Goal: Task Accomplishment & Management: Manage account settings

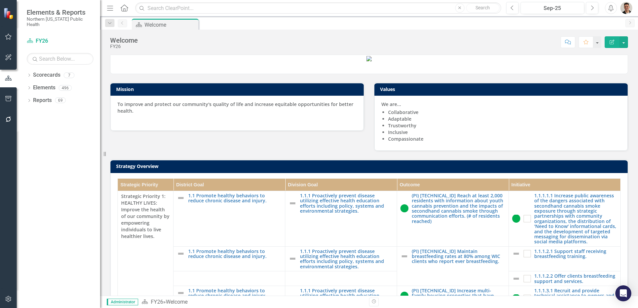
click at [8, 40] on button "button" at bounding box center [8, 37] width 15 height 14
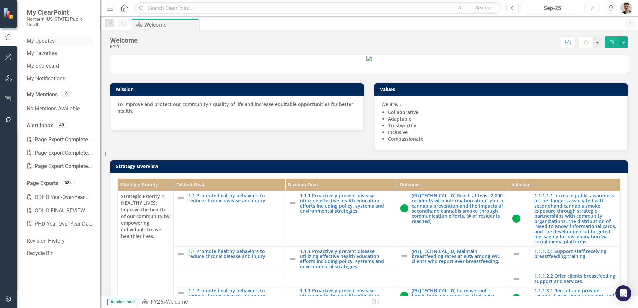
click at [49, 37] on link "My Updates" at bounding box center [60, 41] width 67 height 8
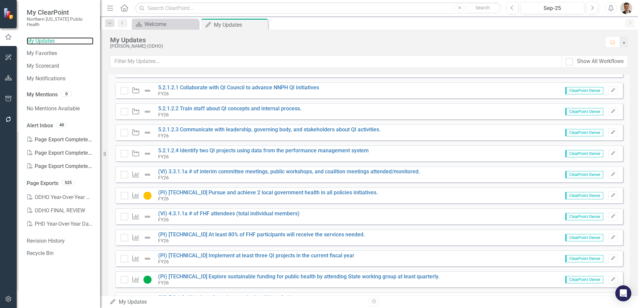
scroll to position [199, 0]
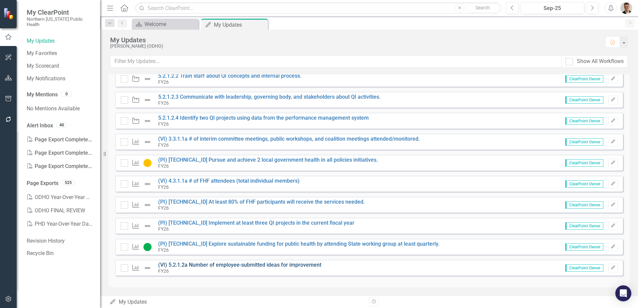
click at [206, 265] on link "(VI) 5.2.1.2a Number of employee-submitted ideas for improvement" at bounding box center [239, 265] width 163 height 6
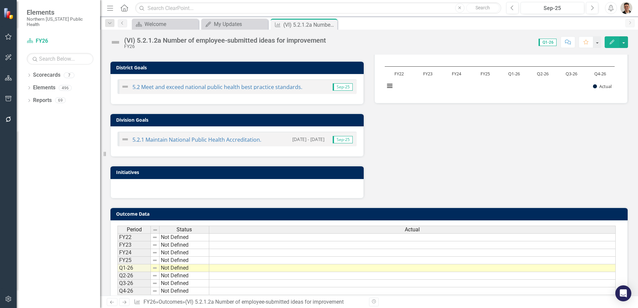
scroll to position [179, 0]
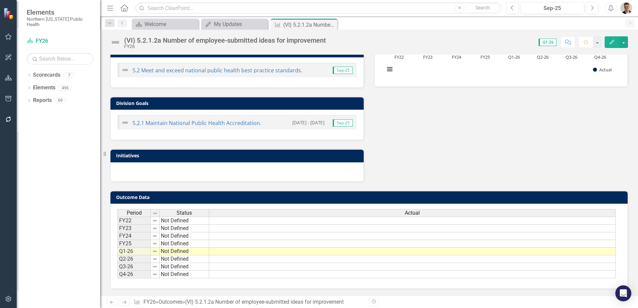
click at [454, 251] on td at bounding box center [412, 252] width 406 height 8
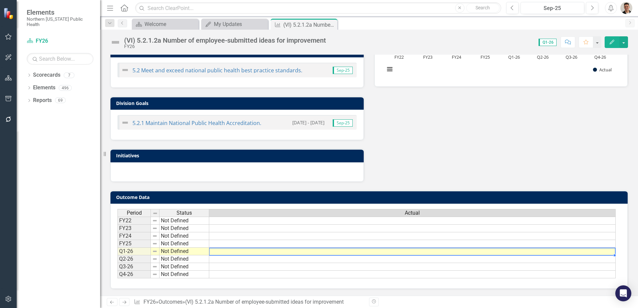
click at [454, 251] on td at bounding box center [412, 252] width 406 height 8
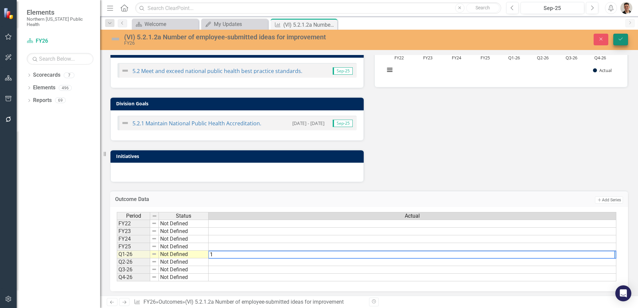
type textarea "1"
click at [620, 37] on icon "Save" at bounding box center [620, 39] width 6 height 5
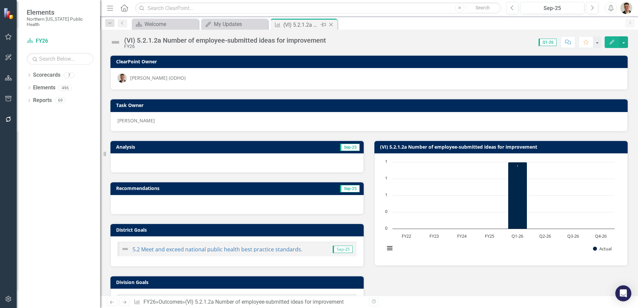
click at [332, 21] on div "Close" at bounding box center [331, 25] width 8 height 8
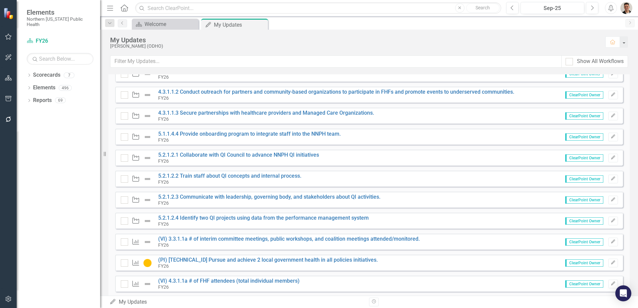
scroll to position [199, 0]
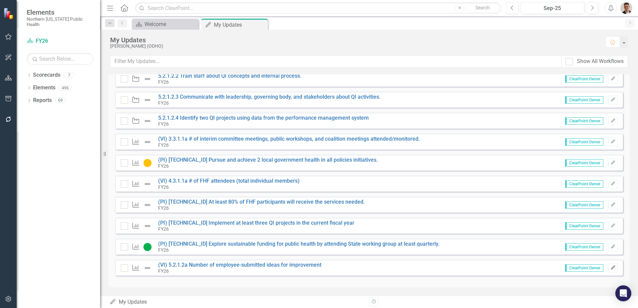
click at [610, 270] on icon "Edit" at bounding box center [612, 268] width 5 height 4
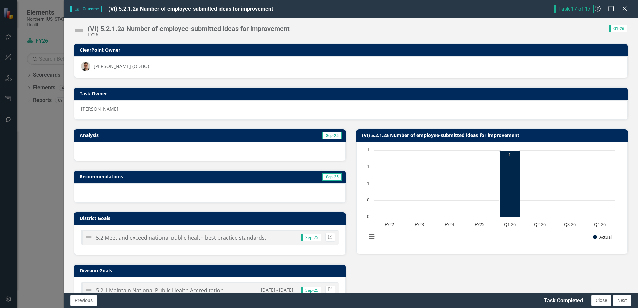
click at [81, 30] on img at bounding box center [79, 30] width 11 height 11
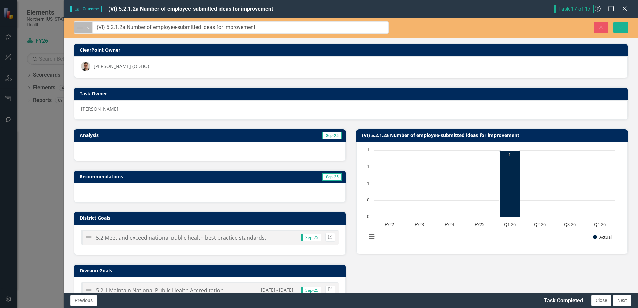
click at [82, 30] on img at bounding box center [80, 28] width 8 height 8
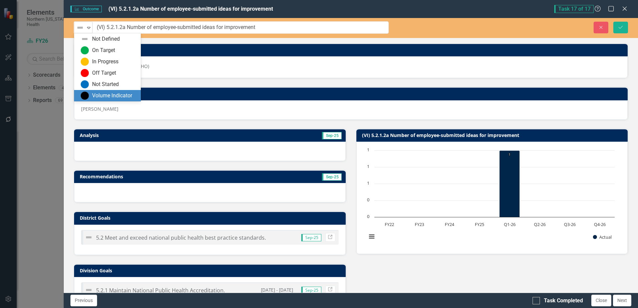
click at [100, 93] on div "Volume Indicator" at bounding box center [112, 96] width 40 height 8
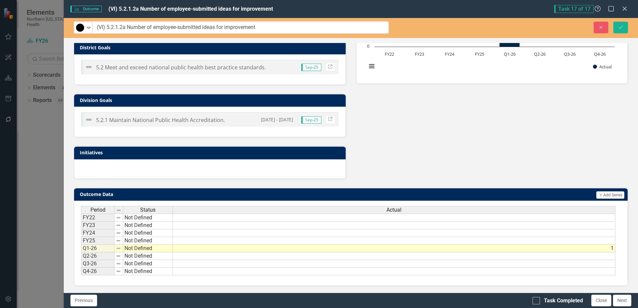
scroll to position [0, 0]
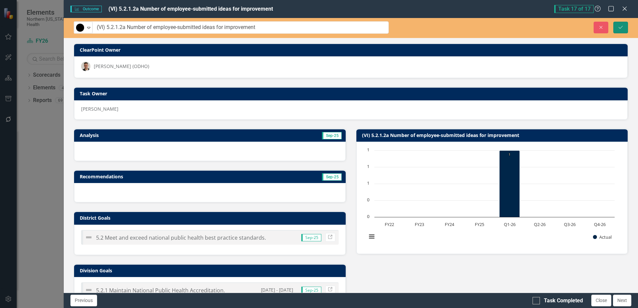
click at [624, 29] on button "Save" at bounding box center [620, 28] width 15 height 12
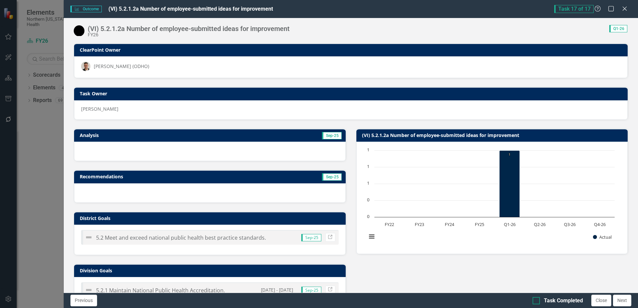
click at [537, 298] on div at bounding box center [535, 300] width 7 height 7
click at [537, 298] on input "Task Completed" at bounding box center [534, 299] width 4 height 4
checkbox input "true"
click at [595, 302] on button "Close" at bounding box center [601, 301] width 20 height 12
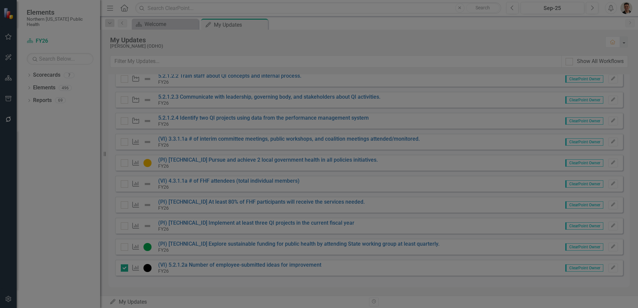
checkbox input "true"
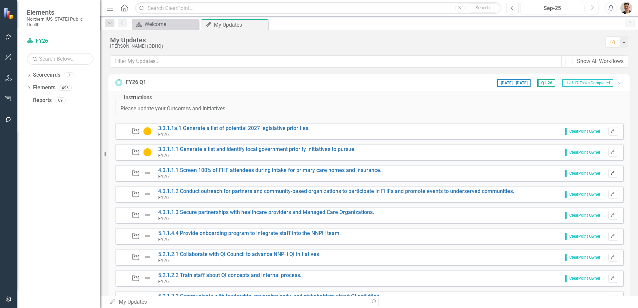
click at [611, 172] on icon "button" at bounding box center [613, 173] width 4 height 4
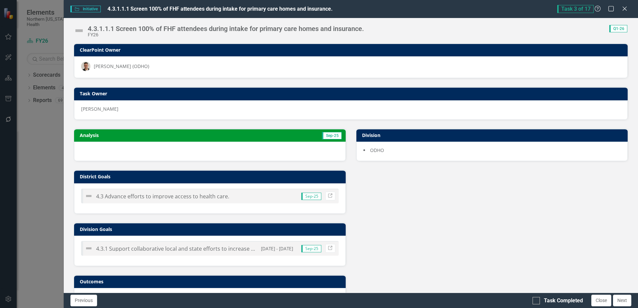
click at [163, 151] on div at bounding box center [209, 151] width 271 height 19
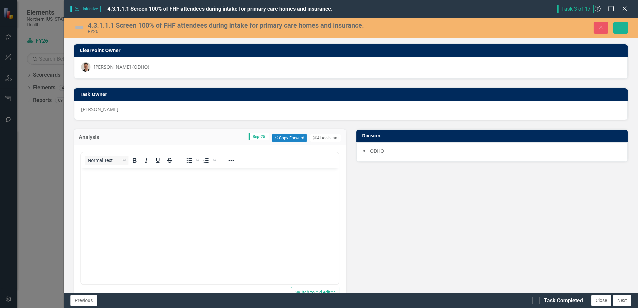
click at [186, 187] on body "Rich Text Area. Press ALT-0 for help." at bounding box center [209, 218] width 257 height 100
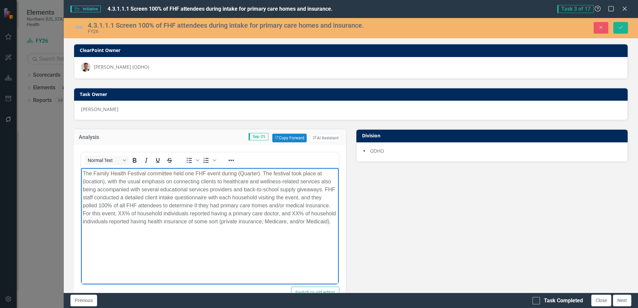
click at [78, 27] on img at bounding box center [79, 27] width 11 height 11
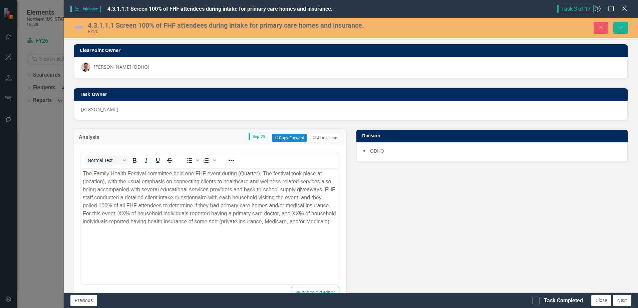
click at [78, 27] on img at bounding box center [79, 27] width 11 height 11
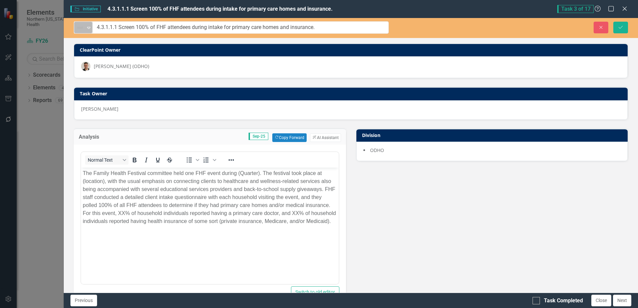
click at [84, 31] on img at bounding box center [80, 28] width 8 height 8
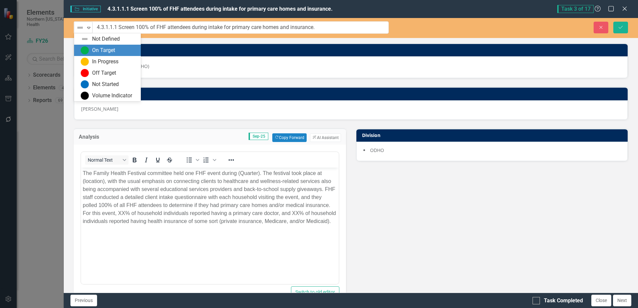
click at [97, 51] on div "On Target" at bounding box center [103, 51] width 23 height 8
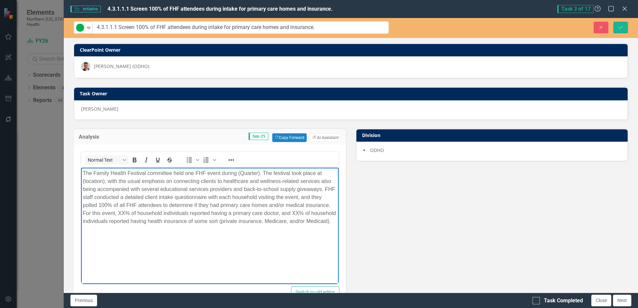
click at [163, 212] on p "The Family Health Festival committee held one FHF event during (Quarter). The f…" at bounding box center [210, 197] width 254 height 56
click at [259, 175] on p "The Family Health Festival committee held one FHF event during (Quarter). The f…" at bounding box center [210, 197] width 254 height 56
click at [105, 181] on p "The Family Health Festival committee held one FHF event during FY26 Q1. The fes…" at bounding box center [210, 197] width 254 height 56
click at [111, 181] on p "The Family Health Festival committee held one FHF event during FY26 Q1. The fes…" at bounding box center [210, 201] width 254 height 64
click at [160, 216] on p "The Family Health Festival committee held one FHF event during FY26 Q1. The fes…" at bounding box center [210, 201] width 254 height 64
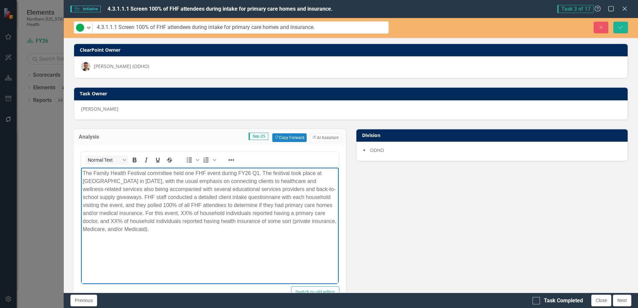
drag, startPoint x: 169, startPoint y: 212, endPoint x: 189, endPoint y: 180, distance: 37.9
click at [170, 212] on p "The Family Health Festival committee held one FHF event during FY26 Q1. The fes…" at bounding box center [210, 201] width 254 height 64
click at [99, 221] on p "The Family Health Festival committee held one FHF event during FY26 Q1. The fes…" at bounding box center [210, 201] width 254 height 64
click at [626, 28] on button "Save" at bounding box center [620, 28] width 15 height 12
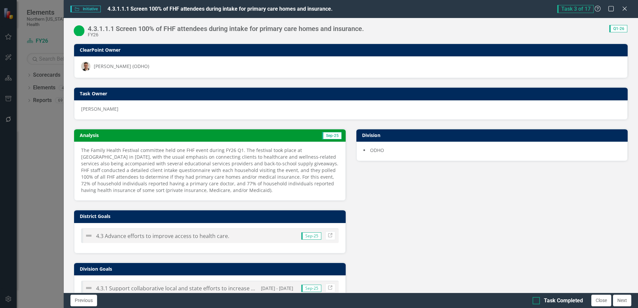
click at [539, 302] on div at bounding box center [535, 300] width 7 height 7
click at [537, 302] on input "Task Completed" at bounding box center [534, 299] width 4 height 4
checkbox input "true"
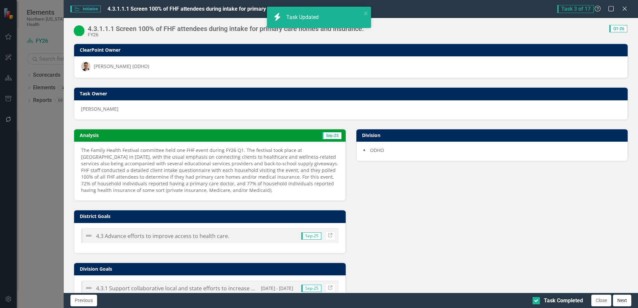
click at [623, 299] on button "Next" at bounding box center [622, 301] width 18 height 12
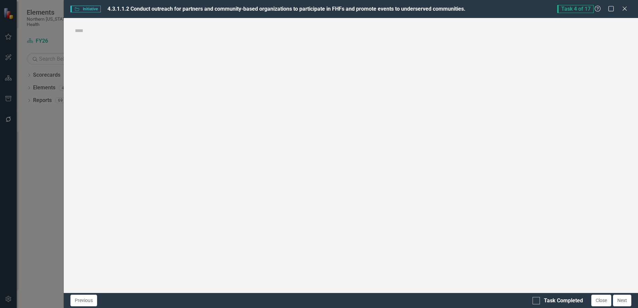
checkbox input "true"
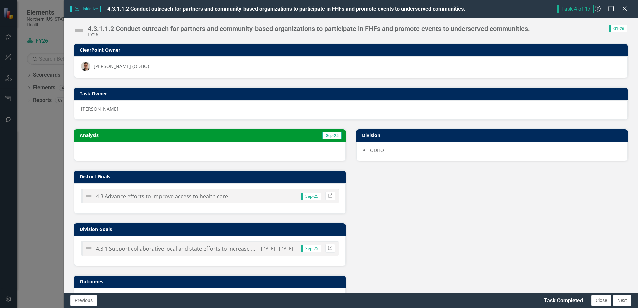
click at [77, 21] on div "4.3.1.1.2 Conduct outreach for partners and community-based organizations to pa…" at bounding box center [351, 28] width 574 height 20
click at [75, 32] on img at bounding box center [79, 30] width 11 height 11
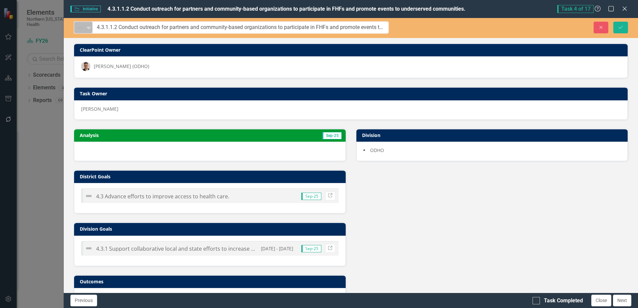
click at [78, 30] on img at bounding box center [80, 28] width 8 height 8
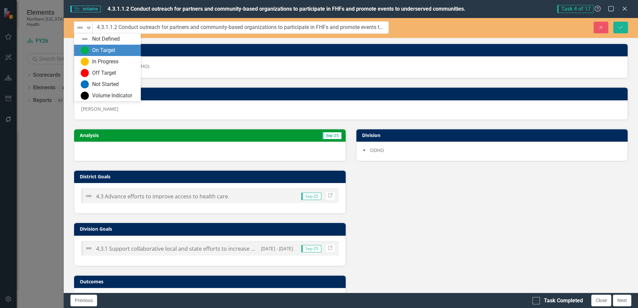
click at [93, 52] on div "On Target" at bounding box center [103, 51] width 23 height 8
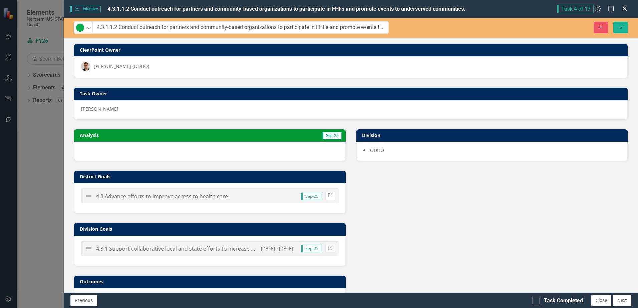
click at [155, 156] on div at bounding box center [209, 151] width 271 height 19
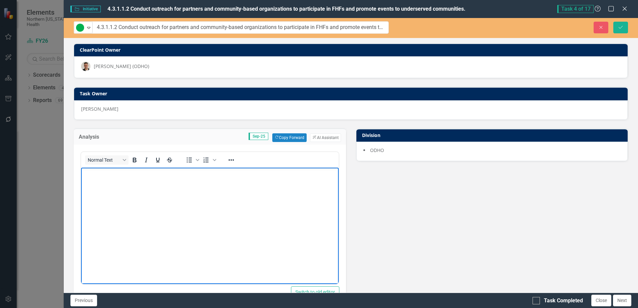
click at [136, 184] on body "Rich Text Area. Press ALT-0 for help." at bounding box center [209, 217] width 257 height 100
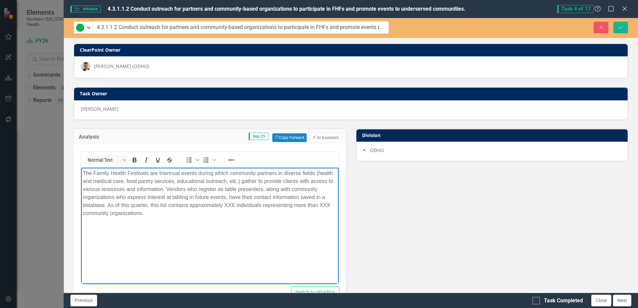
click at [232, 205] on p "The Family Health Festivals are triannual events during which community partner…" at bounding box center [210, 193] width 254 height 48
click at [235, 206] on p "The Family Health Festivals are triannual events during which community partner…" at bounding box center [210, 193] width 254 height 48
click at [328, 205] on p "The Family Health Festivals are triannual events during which community partner…" at bounding box center [210, 193] width 254 height 48
click at [241, 210] on p "The Family Health Festivals are triannual events during which community partner…" at bounding box center [210, 193] width 254 height 48
drag, startPoint x: 295, startPoint y: 205, endPoint x: 327, endPoint y: 205, distance: 32.7
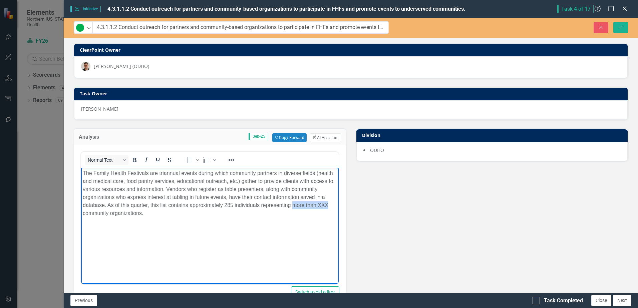
click at [327, 205] on p "The Family Health Festivals are triannual events during which community partner…" at bounding box center [210, 193] width 254 height 48
click at [621, 31] on button "Save" at bounding box center [620, 28] width 15 height 12
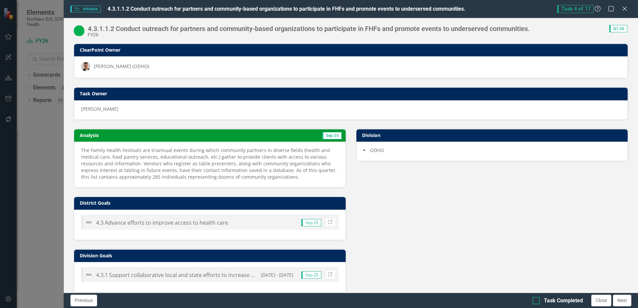
click at [537, 301] on div at bounding box center [535, 300] width 7 height 7
click at [537, 301] on input "Task Completed" at bounding box center [534, 299] width 4 height 4
checkbox input "true"
click at [616, 302] on button "Next" at bounding box center [622, 301] width 18 height 12
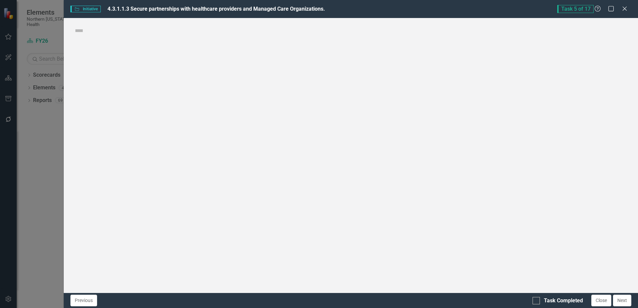
checkbox input "true"
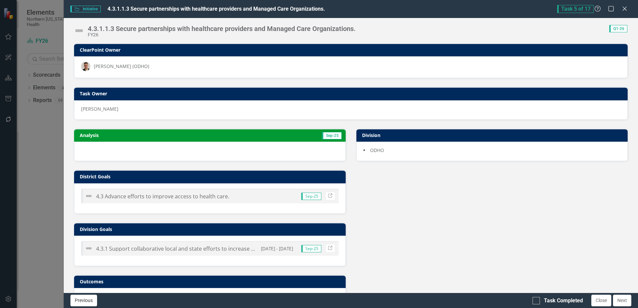
click at [83, 303] on button "Previous" at bounding box center [83, 301] width 27 height 12
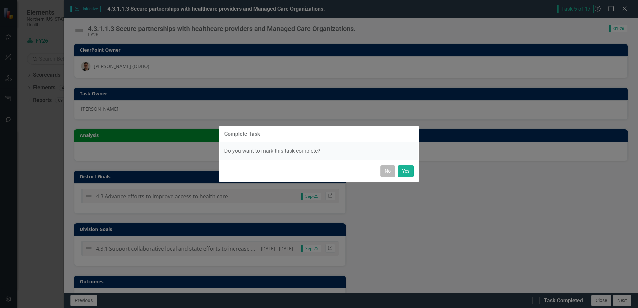
click at [388, 173] on button "No" at bounding box center [387, 171] width 15 height 12
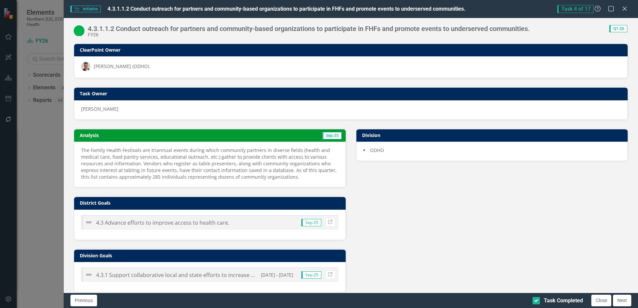
click at [187, 162] on p "The Family Health Festivals are triannual events during which community partner…" at bounding box center [209, 163] width 257 height 33
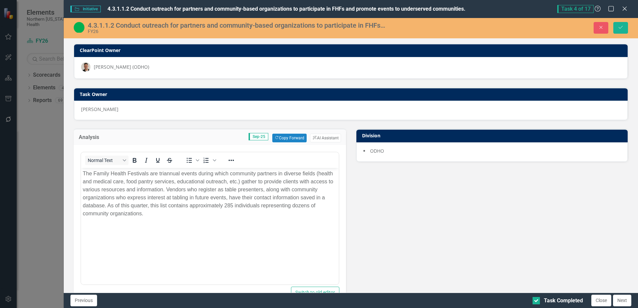
click at [154, 205] on p "The Family Health Festivals are triannual events during which community partner…" at bounding box center [210, 194] width 254 height 48
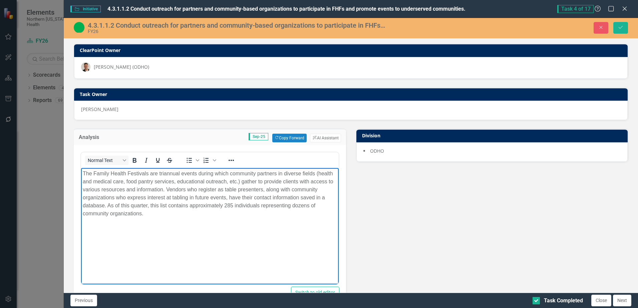
click at [162, 218] on body "The Family Health Festivals are triannual events during which community partner…" at bounding box center [209, 218] width 257 height 100
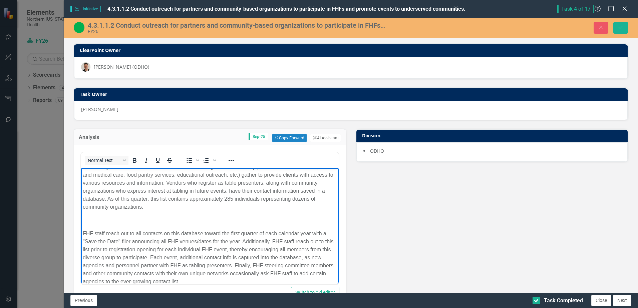
click at [163, 220] on p "Rich Text Area. Press ALT-0 for help." at bounding box center [210, 220] width 254 height 8
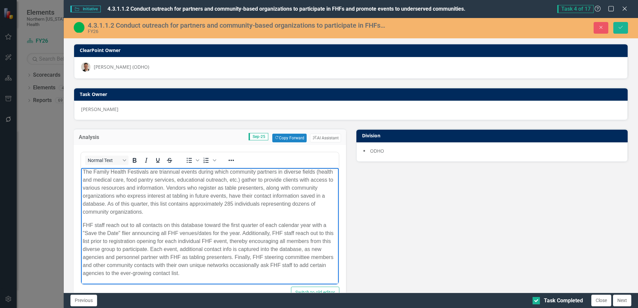
scroll to position [2, 0]
click at [83, 224] on p "FHF staff reach out to all contacts on this database toward the first quarter o…" at bounding box center [210, 249] width 254 height 56
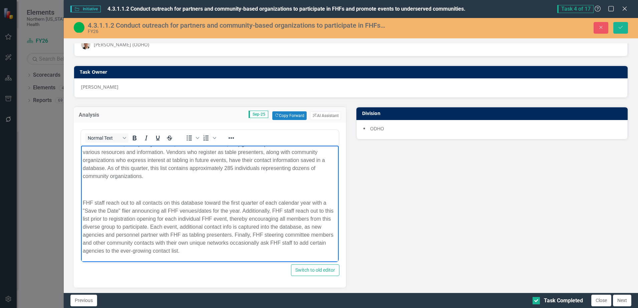
scroll to position [33, 0]
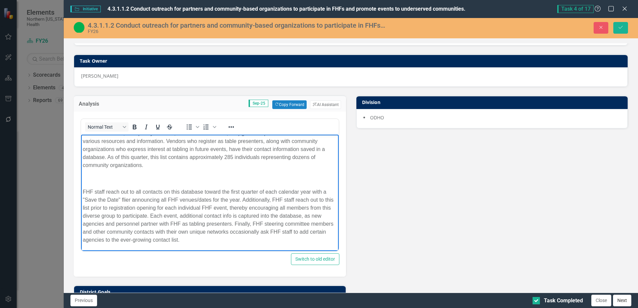
click at [619, 296] on button "Next" at bounding box center [622, 301] width 18 height 12
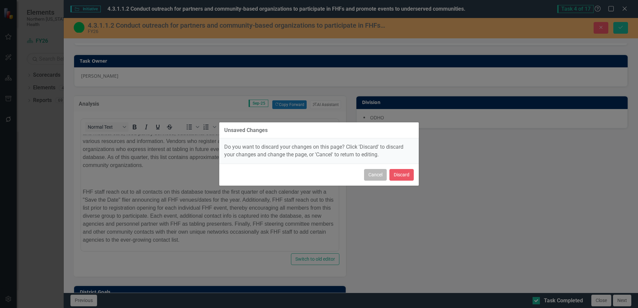
click at [371, 171] on button "Cancel" at bounding box center [375, 175] width 23 height 12
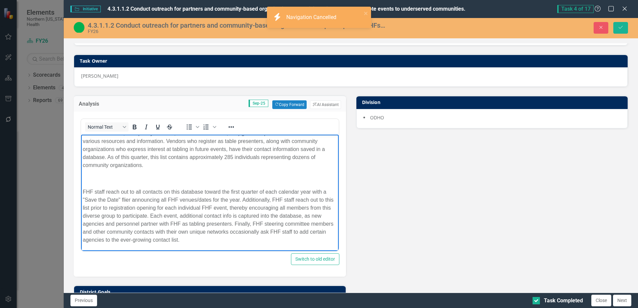
click at [266, 210] on p "FHF staff reach out to all contacts on this database toward the first quarter o…" at bounding box center [210, 216] width 254 height 56
click at [621, 23] on button "Save" at bounding box center [620, 28] width 15 height 12
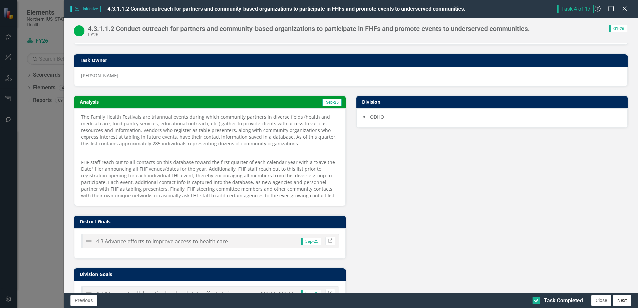
click at [624, 302] on button "Next" at bounding box center [622, 301] width 18 height 12
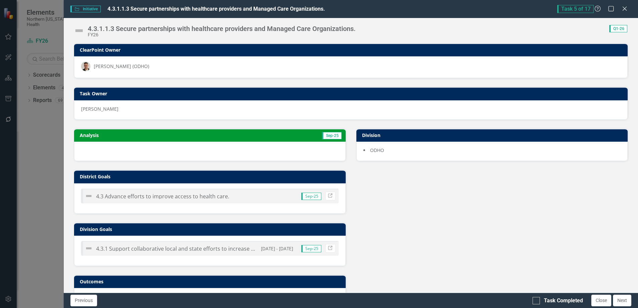
click at [75, 24] on div "4.3.1.1.3 Secure partnerships with healthcare providers and Managed Care Organi…" at bounding box center [351, 28] width 574 height 20
click at [76, 29] on img at bounding box center [79, 30] width 11 height 11
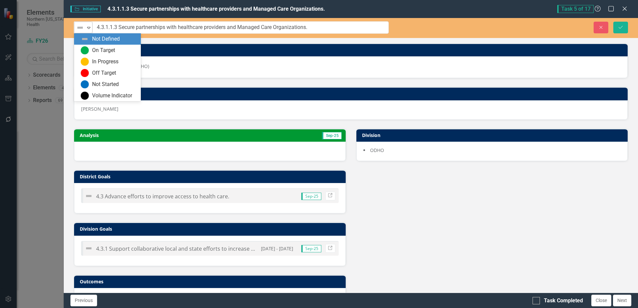
click at [80, 31] on img at bounding box center [80, 28] width 8 height 8
click at [95, 53] on div "On Target" at bounding box center [103, 51] width 23 height 8
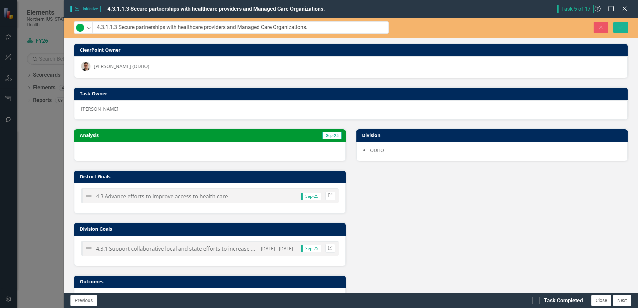
click at [135, 151] on div at bounding box center [209, 151] width 271 height 19
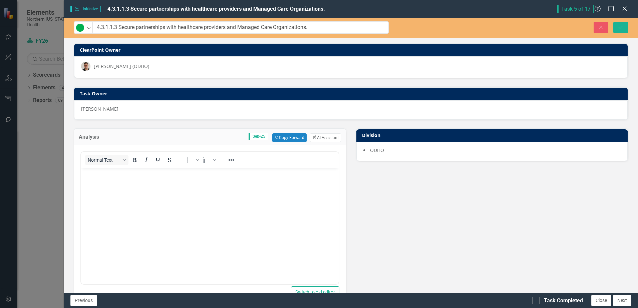
scroll to position [0, 0]
click at [129, 184] on body "Rich Text Area. Press ALT-0 for help." at bounding box center [209, 217] width 257 height 100
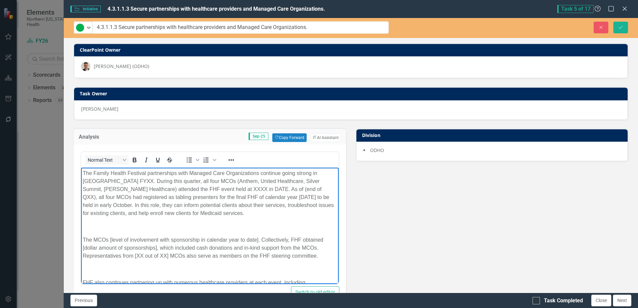
click at [92, 181] on p "The Family Health Festival partnerships with Managed Care Organizations continu…" at bounding box center [210, 193] width 254 height 48
click at [95, 181] on p "The Family Health Festival partnerships with Managed Care Organizations continu…" at bounding box center [210, 193] width 254 height 48
click at [147, 198] on p "The Family Health Festival partnerships with Managed Care Organizations continu…" at bounding box center [210, 193] width 254 height 48
click at [169, 189] on p "The Family Health Festival partnerships with Managed Care Organizations continu…" at bounding box center [210, 193] width 254 height 48
drag, startPoint x: 147, startPoint y: 180, endPoint x: 160, endPoint y: 179, distance: 13.4
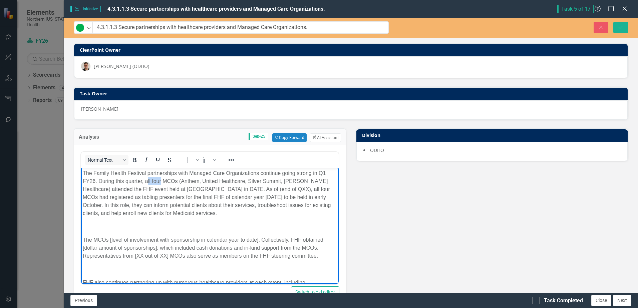
click at [160, 179] on p "The Family Health Festival partnerships with Managed Care Organizations continu…" at bounding box center [210, 193] width 254 height 48
drag, startPoint x: 218, startPoint y: 180, endPoint x: 235, endPoint y: 181, distance: 17.7
click at [235, 181] on p "The Family Health Festival partnerships with Managed Care Organizations continu…" at bounding box center [210, 193] width 254 height 48
click at [258, 204] on p "The Family Health Festival partnerships with Managed Care Organizations continu…" at bounding box center [210, 193] width 254 height 48
click at [246, 190] on p "The Family Health Festival partnerships with Managed Care Organizations continu…" at bounding box center [210, 193] width 254 height 48
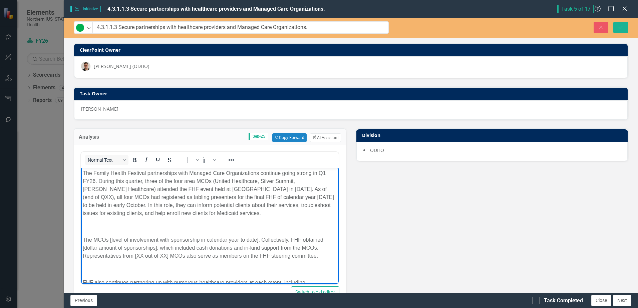
click at [268, 201] on p "The Family Health Festival partnerships with Managed Care Organizations continu…" at bounding box center [210, 193] width 254 height 48
drag, startPoint x: 305, startPoint y: 188, endPoint x: 330, endPoint y: 197, distance: 26.4
click at [305, 188] on p "The Family Health Festival partnerships with Managed Care Organizations continu…" at bounding box center [210, 193] width 254 height 48
click at [276, 195] on p "The Family Health Festival partnerships with Managed Care Organizations continu…" at bounding box center [210, 193] width 254 height 48
click at [142, 204] on p "The Family Health Festival partnerships with Managed Care Organizations continu…" at bounding box center [210, 193] width 254 height 48
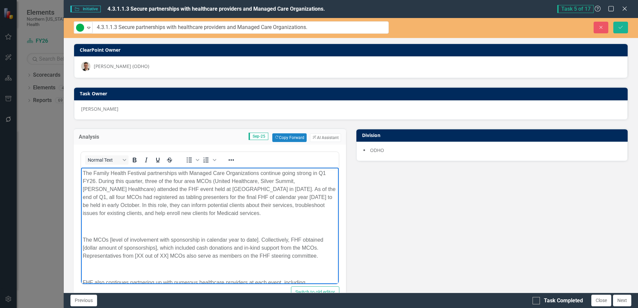
scroll to position [33, 0]
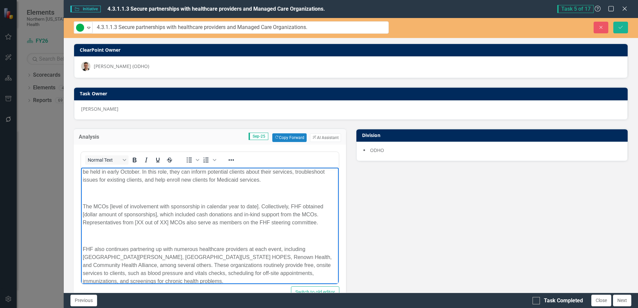
click at [84, 205] on p "The MCOs [level of involvement with sponsorship in calendar year to date]. Coll…" at bounding box center [210, 214] width 254 height 24
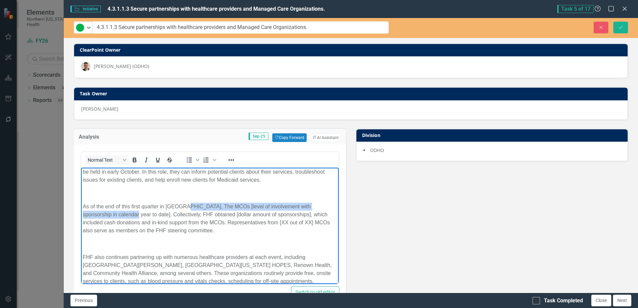
drag, startPoint x: 183, startPoint y: 205, endPoint x: 110, endPoint y: 215, distance: 73.6
click at [110, 215] on p "As of the end of this first quarter in FY26, The MCOs [level of involvement wit…" at bounding box center [210, 218] width 254 height 32
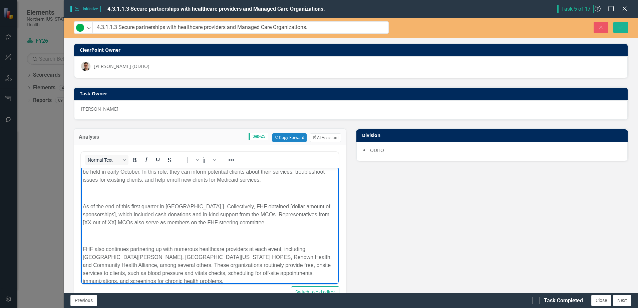
click at [181, 207] on p "As of the end of this first quarter in FY26,]. Collectively, FHF obtained [doll…" at bounding box center [210, 214] width 254 height 24
drag, startPoint x: 153, startPoint y: 210, endPoint x: 131, endPoint y: 212, distance: 22.1
click at [153, 210] on p "As of the end of this first quarter in FY26,. Collectively, FHF obtained [dolla…" at bounding box center [210, 214] width 254 height 24
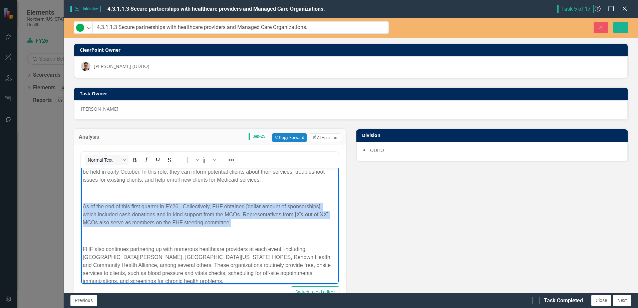
drag, startPoint x: 246, startPoint y: 222, endPoint x: 46, endPoint y: 201, distance: 201.6
click at [81, 201] on html "The Family Health Festival partnerships with Managed Care Organizations continu…" at bounding box center [209, 213] width 257 height 158
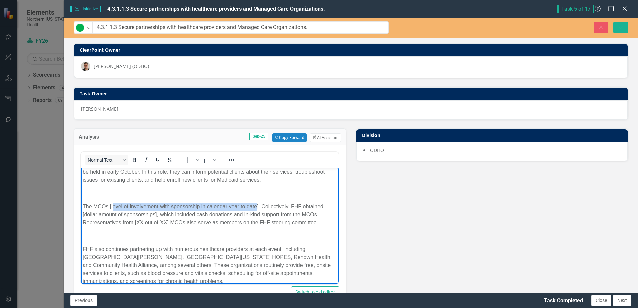
drag, startPoint x: 113, startPoint y: 205, endPoint x: 256, endPoint y: 206, distance: 143.1
click at [256, 206] on p "The MCOs [level of involvement with sponsorship in calendar year to date]. Coll…" at bounding box center [210, 214] width 254 height 24
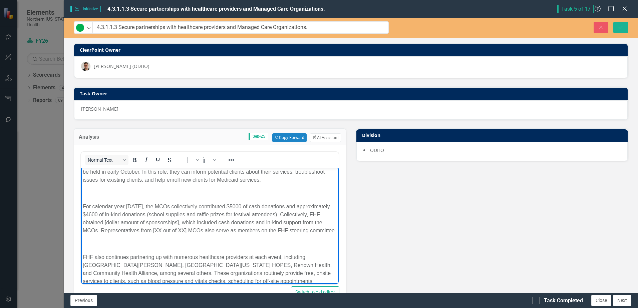
click at [177, 223] on p "For calendar year 2025, the MCOs collectively contributed $5000 of cash donatio…" at bounding box center [210, 218] width 254 height 32
click at [214, 240] on p "Rich Text Area. Press ALT-0 for help." at bounding box center [210, 244] width 254 height 8
click at [150, 222] on p "For calendar year 2025, the MCOs collectively contributed $5000 of cash donatio…" at bounding box center [210, 218] width 254 height 32
click at [149, 222] on p "For calendar year 2025, the MCOs collectively contributed $5000 of cash donatio…" at bounding box center [210, 218] width 254 height 32
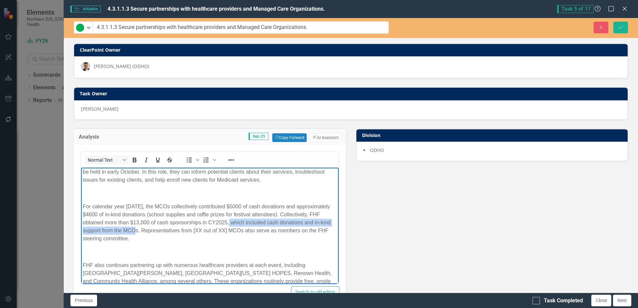
drag, startPoint x: 234, startPoint y: 221, endPoint x: 150, endPoint y: 230, distance: 84.6
click at [150, 230] on p "For calendar year 2025, the MCOs collectively contributed $5000 of cash donatio…" at bounding box center [210, 222] width 254 height 40
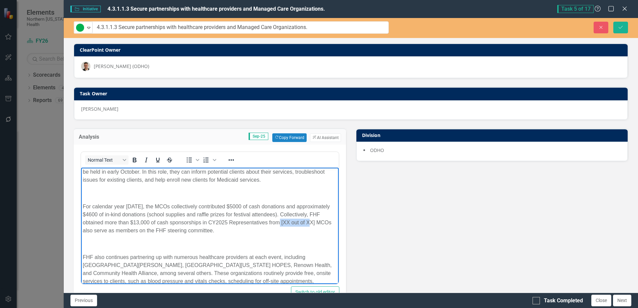
drag, startPoint x: 286, startPoint y: 222, endPoint x: 315, endPoint y: 221, distance: 28.4
click at [315, 221] on p "For calendar year 2025, the MCOs collectively contributed $5000 of cash donatio…" at bounding box center [210, 218] width 254 height 32
click at [126, 248] on body "The Family Health Festival partnerships with Managed Care Organizations continu…" at bounding box center [209, 217] width 257 height 166
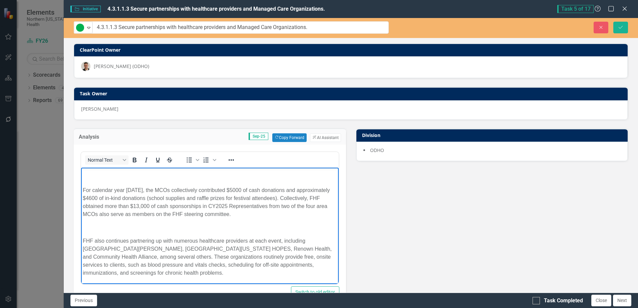
click at [227, 206] on p "For calendar year 2025, the MCOs collectively contributed $5000 of cash donatio…" at bounding box center [210, 202] width 254 height 32
click at [536, 299] on input "Task Completed" at bounding box center [534, 299] width 4 height 4
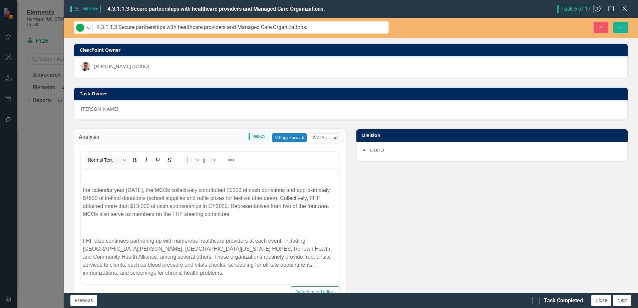
checkbox input "true"
click at [617, 299] on button "Next" at bounding box center [622, 301] width 18 height 12
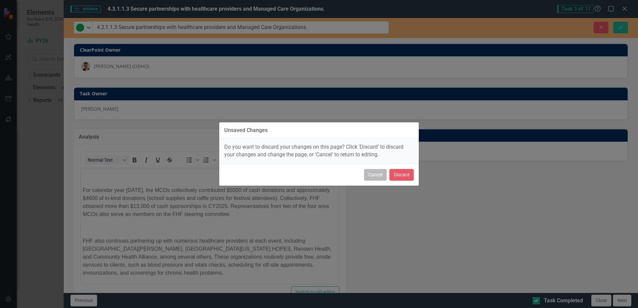
click at [373, 175] on button "Cancel" at bounding box center [375, 175] width 23 height 12
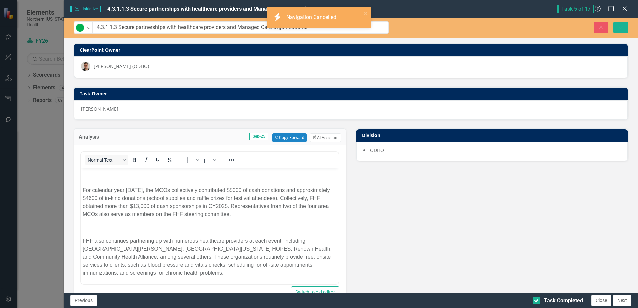
click at [422, 207] on div "Analysis Sep-25 Copy Forward Copy Forward ClearPoint AI AI Assistant Normal Tex…" at bounding box center [351, 293] width 564 height 347
click at [624, 30] on button "Save" at bounding box center [620, 28] width 15 height 12
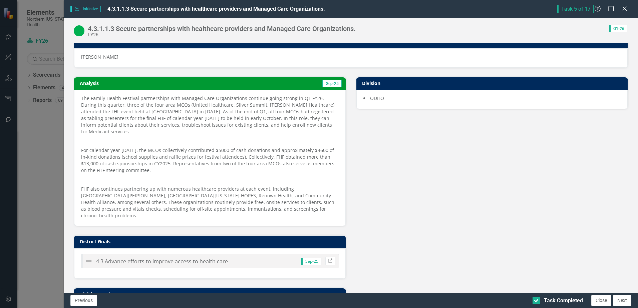
scroll to position [67, 0]
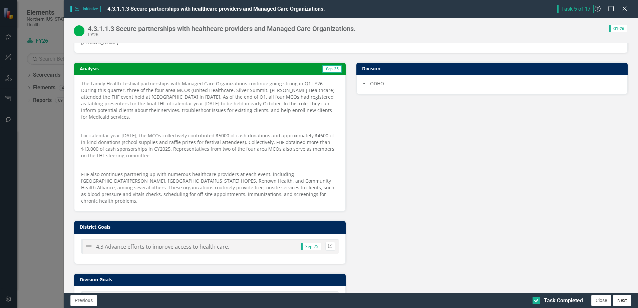
click at [626, 303] on button "Next" at bounding box center [622, 301] width 18 height 12
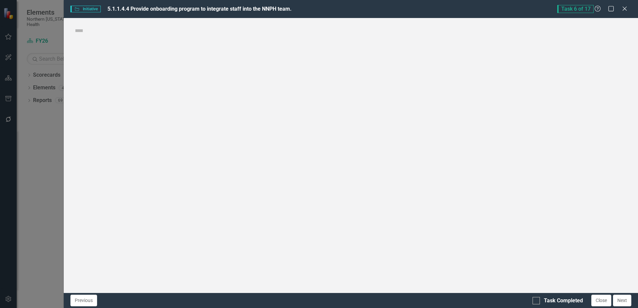
checkbox input "true"
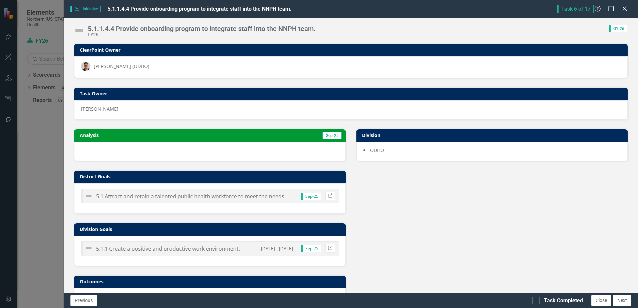
click at [132, 154] on div at bounding box center [209, 151] width 271 height 19
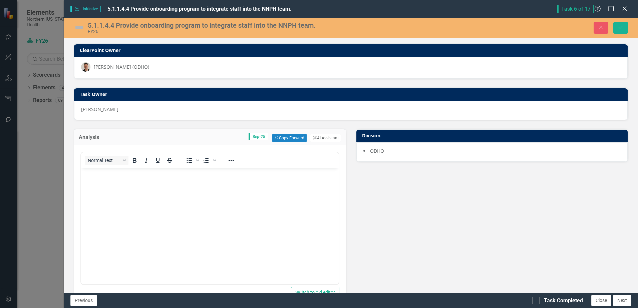
scroll to position [0, 0]
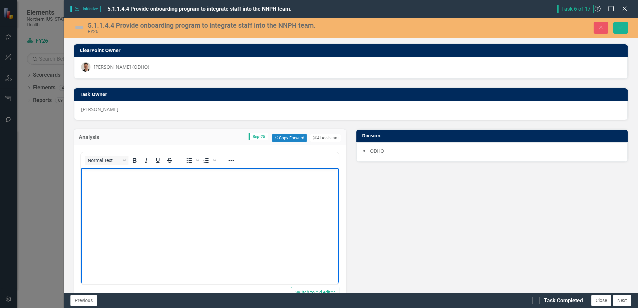
click at [141, 175] on p "Rich Text Area. Press ALT-0 for help." at bounding box center [210, 174] width 254 height 8
click at [82, 28] on img at bounding box center [79, 27] width 11 height 11
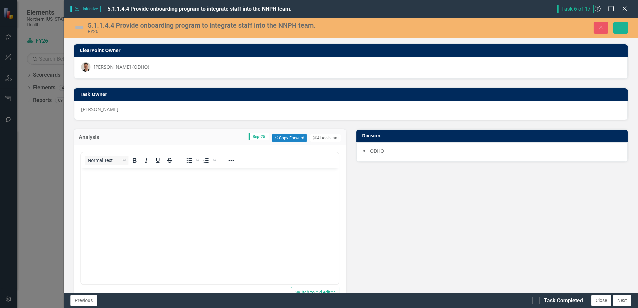
click at [82, 28] on img at bounding box center [79, 27] width 11 height 11
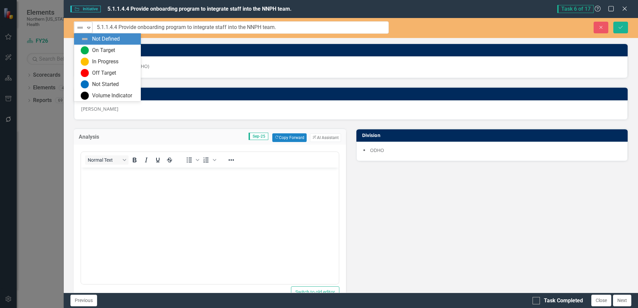
click at [89, 29] on icon "Expand" at bounding box center [88, 27] width 7 height 5
click at [96, 54] on div "On Target" at bounding box center [103, 51] width 23 height 8
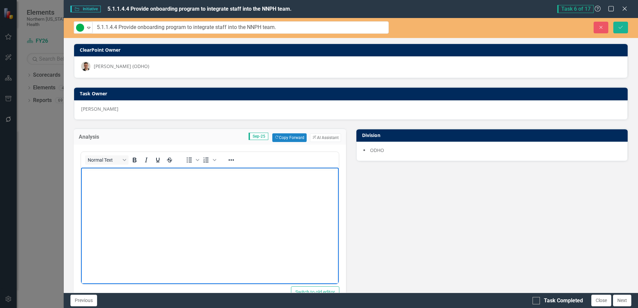
click at [137, 192] on body "Rich Text Area. Press ALT-0 for help." at bounding box center [209, 217] width 257 height 100
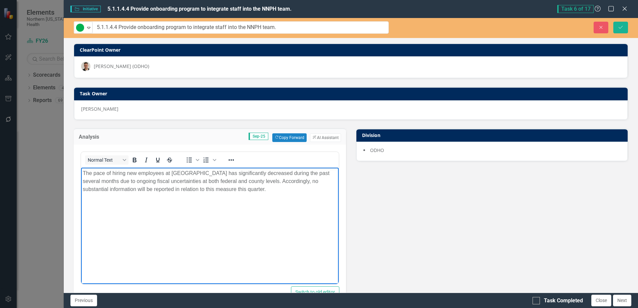
click at [244, 181] on p "The pace of hiring new employees at NNPH has significantly decreased during the…" at bounding box center [210, 181] width 254 height 24
click at [292, 181] on p "The pace of hiring new employees at NNPH has significantly decreased during the…" at bounding box center [210, 185] width 254 height 32
click at [205, 189] on p "The pace of hiring new employees at NNPH has significantly decreased during the…" at bounding box center [210, 185] width 254 height 32
click at [281, 189] on p "The pace of hiring new employees at NNPH has significantly decreased during the…" at bounding box center [210, 185] width 254 height 32
drag, startPoint x: 110, startPoint y: 195, endPoint x: 171, endPoint y: 197, distance: 60.4
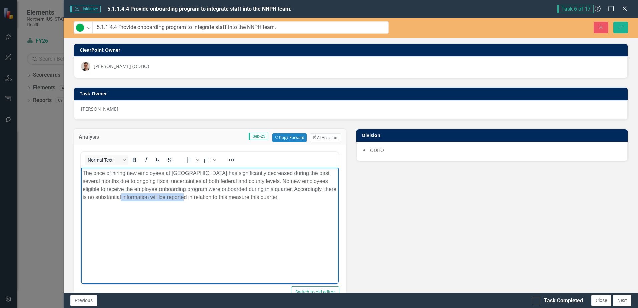
click at [171, 197] on p "The pace of hiring new employees at NNPH has significantly decreased during the…" at bounding box center [210, 185] width 254 height 32
click at [195, 194] on p "The pace of hiring new employees at NNPH has significantly decreased during the…" at bounding box center [210, 185] width 254 height 32
drag, startPoint x: 91, startPoint y: 188, endPoint x: 254, endPoint y: 173, distance: 163.8
click at [93, 187] on p "The pace of hiring new employees at NNPH has significantly decreased during the…" at bounding box center [210, 185] width 254 height 32
click at [251, 175] on p "The pace of hiring new employees at NNPH has significantly decreased during the…" at bounding box center [210, 185] width 254 height 32
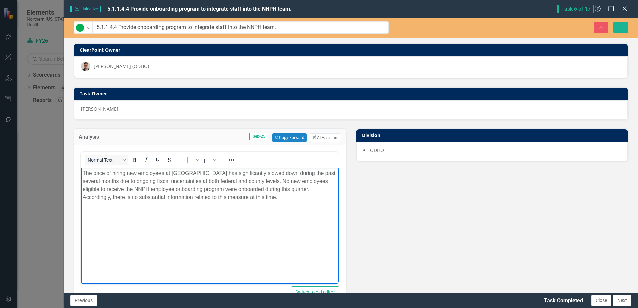
drag, startPoint x: 220, startPoint y: 190, endPoint x: 243, endPoint y: 187, distance: 22.5
click at [221, 189] on p "The pace of hiring new employees at NNPH has significantly slowed down during t…" at bounding box center [210, 185] width 254 height 32
click at [534, 299] on input "Task Completed" at bounding box center [534, 299] width 4 height 4
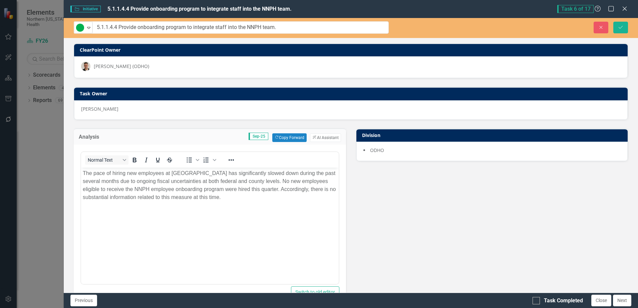
checkbox input "true"
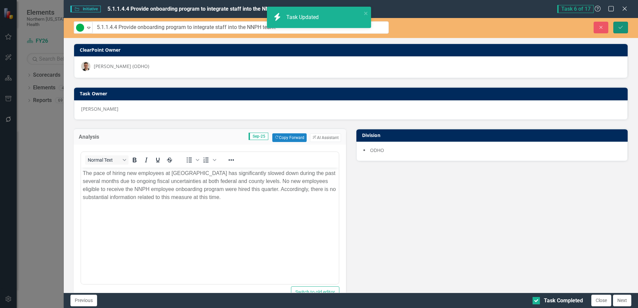
click at [619, 27] on icon "Save" at bounding box center [620, 27] width 6 height 5
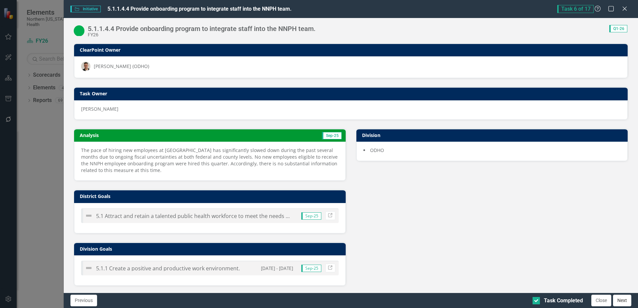
click at [621, 303] on button "Next" at bounding box center [622, 301] width 18 height 12
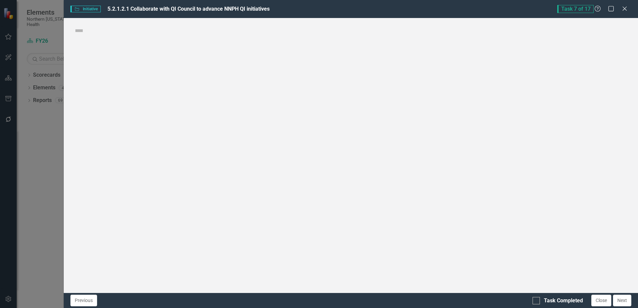
checkbox input "true"
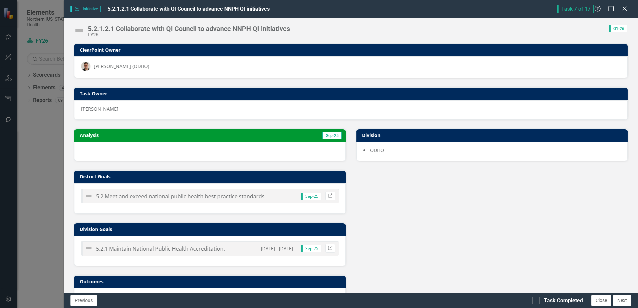
click at [120, 149] on div at bounding box center [209, 151] width 271 height 19
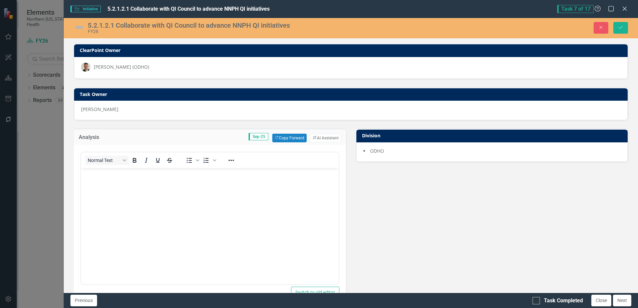
click at [120, 204] on body "Rich Text Area. Press ALT-0 for help." at bounding box center [209, 218] width 257 height 100
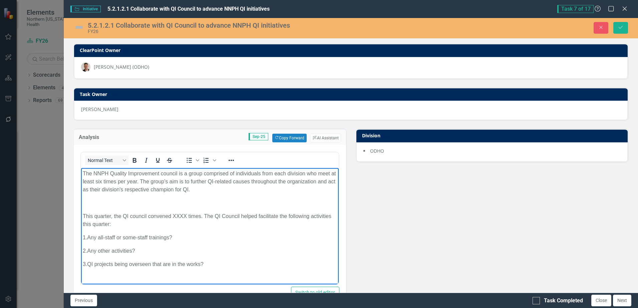
click at [74, 27] on img at bounding box center [79, 27] width 11 height 11
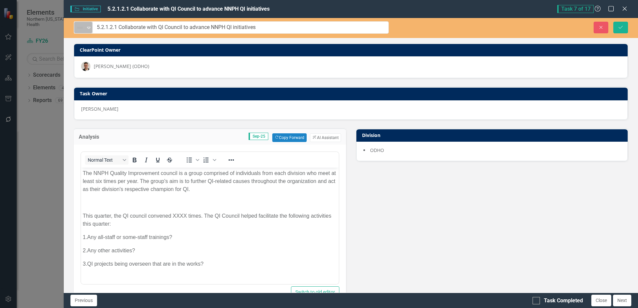
click at [82, 27] on img at bounding box center [80, 28] width 8 height 8
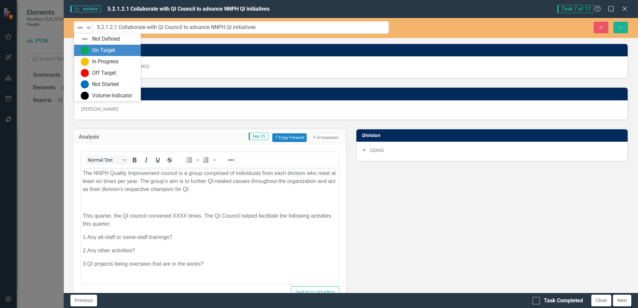
click at [99, 52] on div "On Target" at bounding box center [103, 51] width 23 height 8
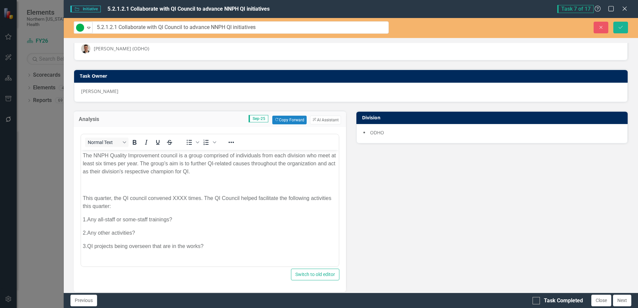
scroll to position [33, 0]
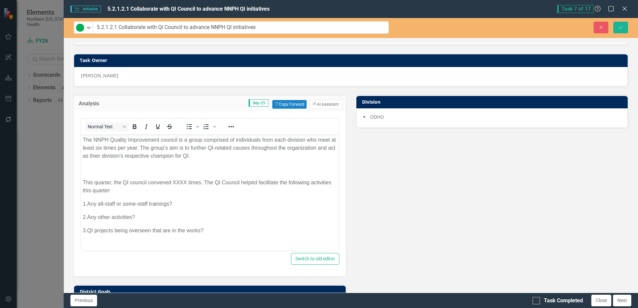
click at [194, 172] on p "Rich Text Area. Press ALT-0 for help." at bounding box center [210, 169] width 254 height 8
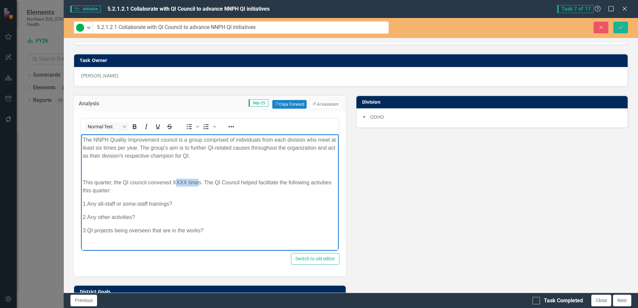
drag, startPoint x: 175, startPoint y: 180, endPoint x: 199, endPoint y: 179, distance: 24.7
click at [199, 179] on p "This quarter, the QI council convened XXXX times. The QI Council helped facilit…" at bounding box center [210, 186] width 254 height 16
drag, startPoint x: 177, startPoint y: 203, endPoint x: 96, endPoint y: 205, distance: 81.4
click at [96, 205] on p "1. Any all-staff or some-staff trainings?" at bounding box center [210, 204] width 254 height 8
click at [166, 211] on body "The NNPH Quality Improvement council is a group comprised of individuals from e…" at bounding box center [209, 187] width 257 height 107
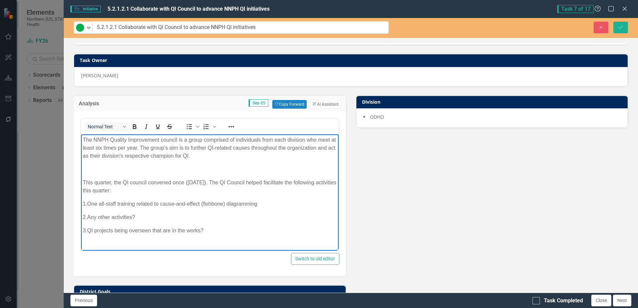
click at [96, 230] on p "3. QI projects being overseen that are in the works?" at bounding box center [210, 230] width 254 height 8
drag, startPoint x: 144, startPoint y: 216, endPoint x: 158, endPoint y: 351, distance: 134.9
click at [81, 215] on html "The NNPH Quality Improvement council is a group comprised of individuals from e…" at bounding box center [209, 187] width 257 height 107
click at [85, 216] on p "3. Three QI projects being overseen that are in the works?" at bounding box center [210, 217] width 254 height 8
click at [151, 216] on p "2. Three QI projects being overseen that are in the works?" at bounding box center [210, 217] width 254 height 8
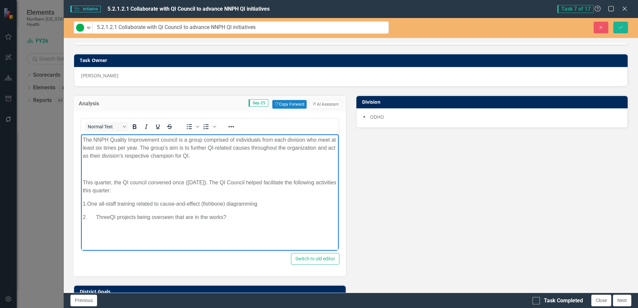
click at [139, 205] on p "1. One all-staff training related to cause-and-effect (fishbone) diagramming" at bounding box center [210, 204] width 254 height 8
click at [227, 215] on p "2. Three QI projects being overseen that are in the works?" at bounding box center [210, 217] width 254 height 8
drag, startPoint x: 244, startPoint y: 216, endPoint x: 136, endPoint y: 220, distance: 107.8
click at [143, 219] on p "2. Three QI projects being overseen that are in the works?" at bounding box center [210, 217] width 254 height 8
click at [95, 217] on p "2. Three QI projects being overseen that are in the works?" at bounding box center [210, 217] width 254 height 8
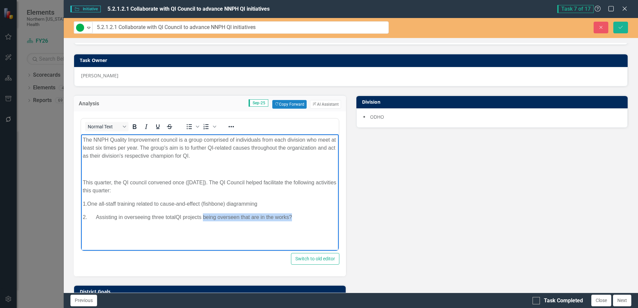
drag, startPoint x: 204, startPoint y: 219, endPoint x: 295, endPoint y: 211, distance: 90.7
click at [295, 211] on body "The NNPH Quality Improvement council is a group comprised of individuals from e…" at bounding box center [209, 184] width 257 height 100
click at [162, 217] on p "2. Assisting in overseeing three total QI projects" at bounding box center [210, 217] width 254 height 8
click at [170, 218] on p "2. Assisting in overseeing two total QI projects" at bounding box center [210, 217] width 254 height 8
click at [202, 214] on p "2. Assisting in overseeing two QI projects" at bounding box center [210, 217] width 254 height 8
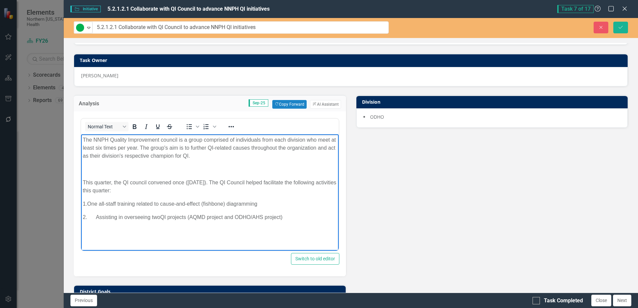
drag, startPoint x: 538, startPoint y: 302, endPoint x: 538, endPoint y: 288, distance: 14.3
click at [538, 302] on div at bounding box center [535, 300] width 7 height 7
click at [537, 302] on input "Task Completed" at bounding box center [534, 299] width 4 height 4
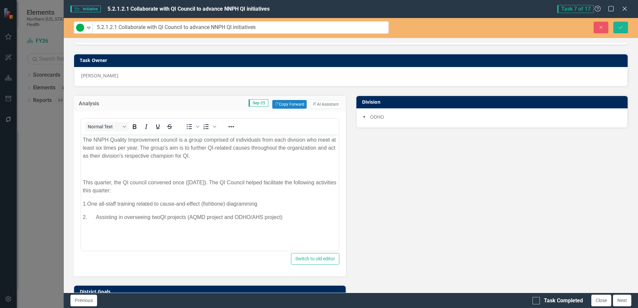
checkbox input "true"
click at [619, 30] on button "Save" at bounding box center [620, 28] width 15 height 12
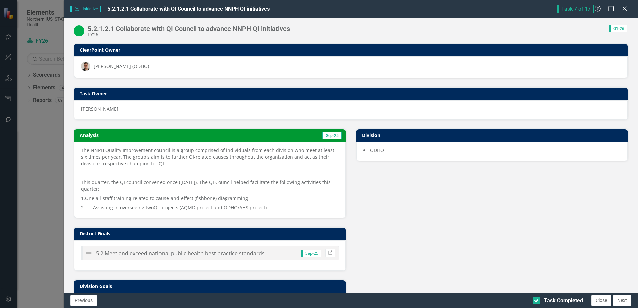
click at [124, 192] on p "This quarter, the QI council convened once (July 2025). The QI Council helped f…" at bounding box center [209, 186] width 257 height 16
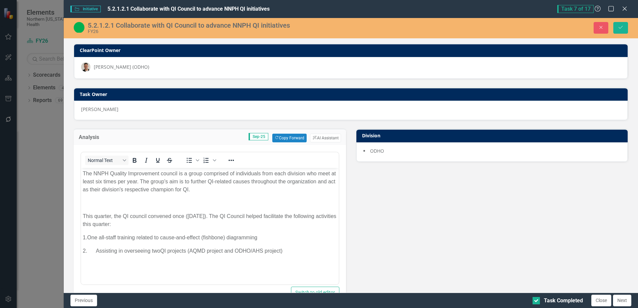
scroll to position [0, 0]
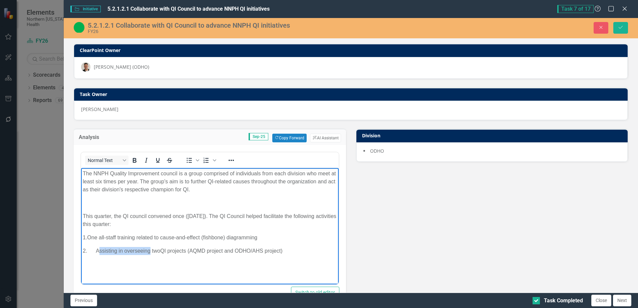
drag, startPoint x: 97, startPoint y: 249, endPoint x: 150, endPoint y: 253, distance: 52.5
click at [150, 253] on p "2. Assisting in overseeing two QI projects (AQMD project and ODHO/AHS project)" at bounding box center [210, 251] width 254 height 8
click at [623, 27] on icon "Save" at bounding box center [620, 27] width 6 height 5
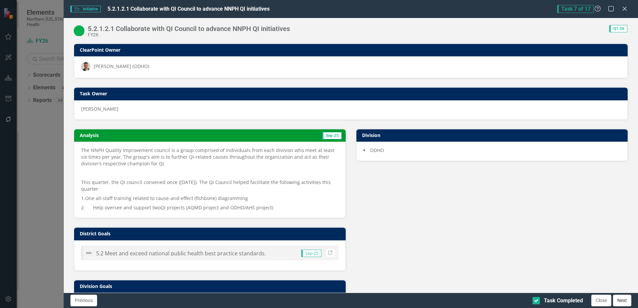
click at [626, 302] on button "Next" at bounding box center [622, 301] width 18 height 12
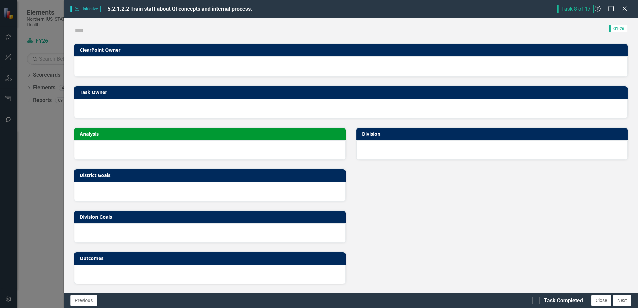
checkbox input "true"
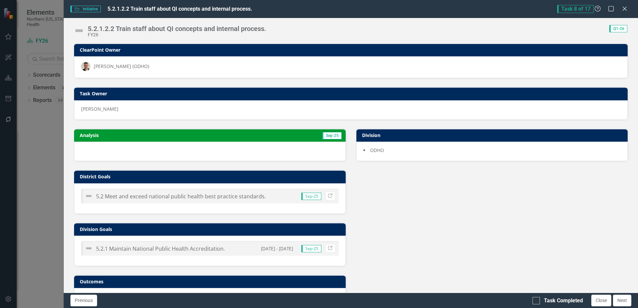
click at [80, 30] on img at bounding box center [79, 30] width 11 height 11
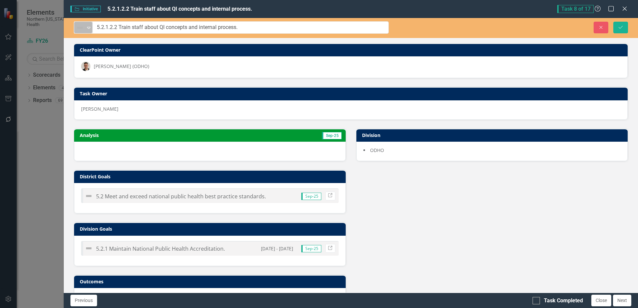
click at [85, 28] on icon "Expand" at bounding box center [88, 27] width 7 height 5
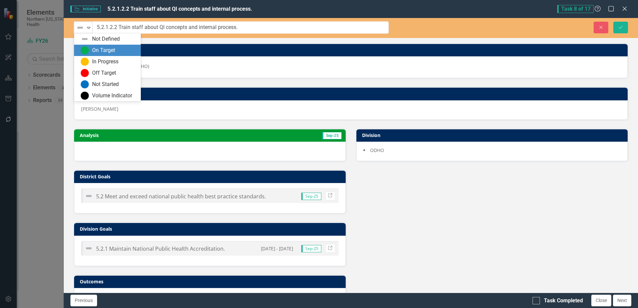
click at [95, 52] on div "On Target" at bounding box center [103, 51] width 23 height 8
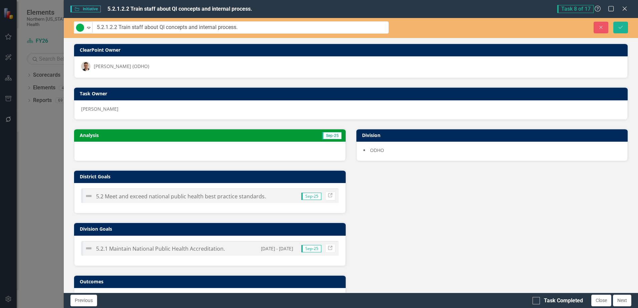
click at [125, 152] on div at bounding box center [209, 151] width 271 height 19
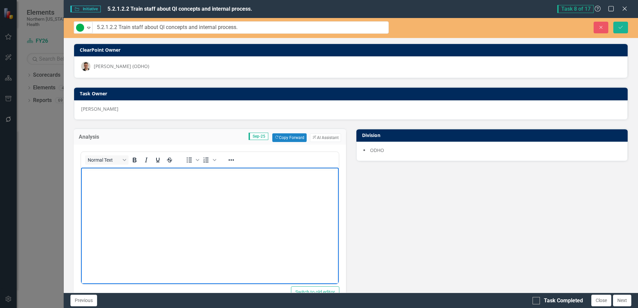
click at [121, 175] on p "Rich Text Area. Press ALT-0 for help." at bounding box center [210, 173] width 254 height 8
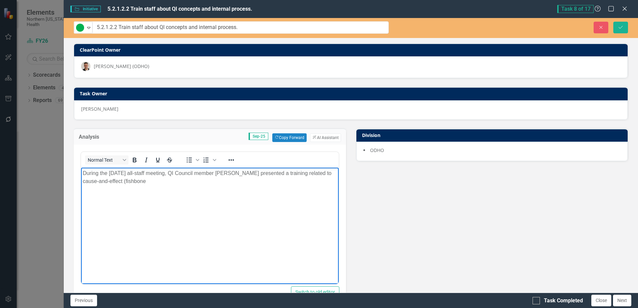
drag, startPoint x: 147, startPoint y: 181, endPoint x: 230, endPoint y: 171, distance: 83.7
click at [147, 181] on p "During the July 2025 all-staff meeting, QI Council member Olivia Alexander-Leed…" at bounding box center [210, 177] width 254 height 16
click at [231, 180] on p "During the July 2025 all-staff meeting, QI Council member Olivia Alexander-Leed…" at bounding box center [210, 177] width 254 height 16
click at [221, 172] on p "During the July 2025 all-staff meeting, QI Council member Olivia Alexander-Leed…" at bounding box center [210, 177] width 254 height 16
click at [202, 186] on p "During the July 2025 all-staff meeting, QI Council member and EHS staffer Olivi…" at bounding box center [210, 181] width 254 height 24
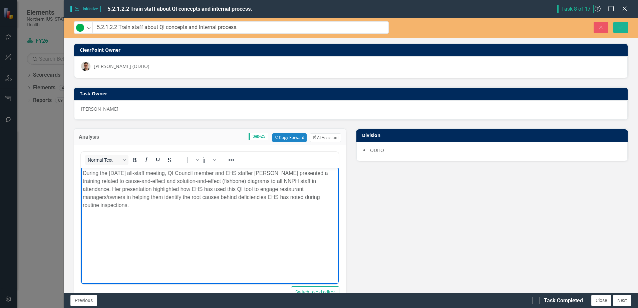
click at [99, 204] on p "During the July 2025 all-staff meeting, QI Council member and EHS staffer Olivi…" at bounding box center [210, 189] width 254 height 40
click at [182, 208] on p "During the July 2025 all-staff meeting, QI Council member and EHS staffer Olivi…" at bounding box center [210, 189] width 254 height 40
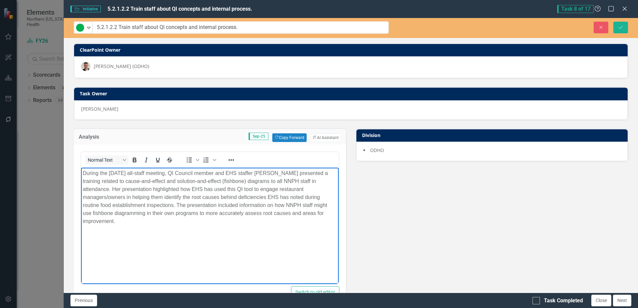
click at [313, 178] on p "During the July 2025 all-staff meeting, QI Council member and EHS staffer Olivi…" at bounding box center [210, 197] width 254 height 56
click at [165, 187] on p "During the July 2025 all-staff meeting, QI Council member and EHS staffer Olivi…" at bounding box center [210, 197] width 254 height 56
click at [192, 214] on p "During the July 2025 all-staff meeting, QI Council member and EHS staffer Olivi…" at bounding box center [210, 193] width 254 height 48
click at [245, 190] on p "During the July 2025 all-staff meeting, QI Council member and EHS staffer Olivi…" at bounding box center [210, 193] width 254 height 48
drag, startPoint x: 327, startPoint y: 189, endPoint x: 438, endPoint y: 366, distance: 209.3
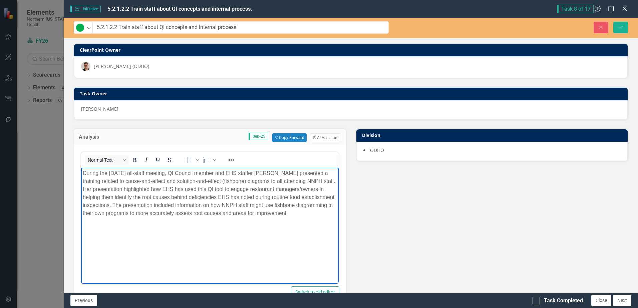
click at [327, 189] on p "During the July 2025 all-staff meeting, QI Council member and EHS staffer Olivi…" at bounding box center [210, 193] width 254 height 48
drag, startPoint x: 190, startPoint y: 198, endPoint x: 309, endPoint y: 218, distance: 120.4
click at [191, 198] on p "During the July 2025 all-staff meeting, QI Council member and EHS staffer Olivi…" at bounding box center [210, 193] width 254 height 48
click at [252, 207] on p "During the July 2025 all-staff meeting, QI Council member and EHS staffer Olivi…" at bounding box center [210, 193] width 254 height 48
click at [280, 197] on p "During the July 2025 all-staff meeting, QI Council member and EHS staffer Olivi…" at bounding box center [210, 193] width 254 height 48
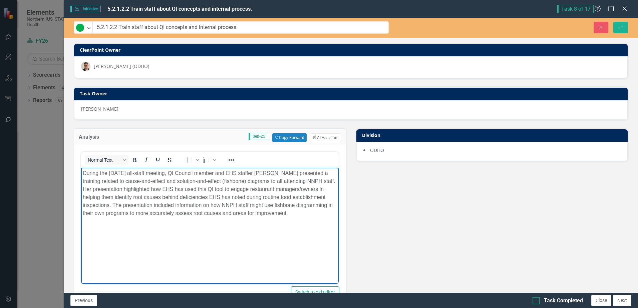
click at [534, 301] on input "Task Completed" at bounding box center [534, 299] width 4 height 4
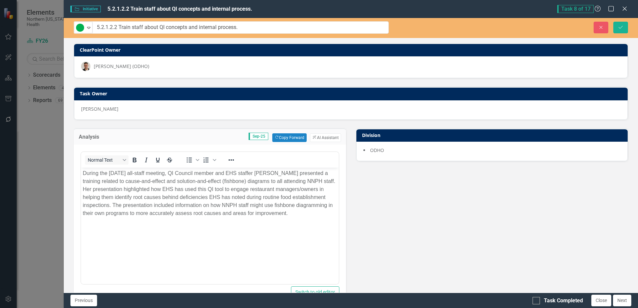
checkbox input "true"
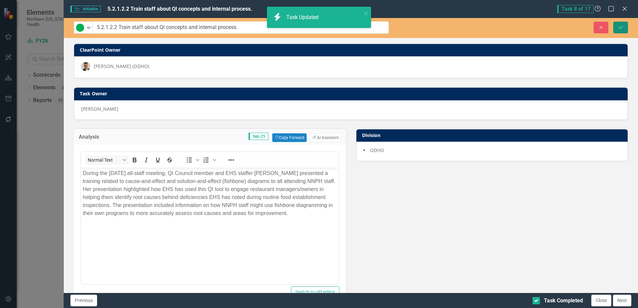
click at [619, 26] on icon "Save" at bounding box center [620, 27] width 6 height 5
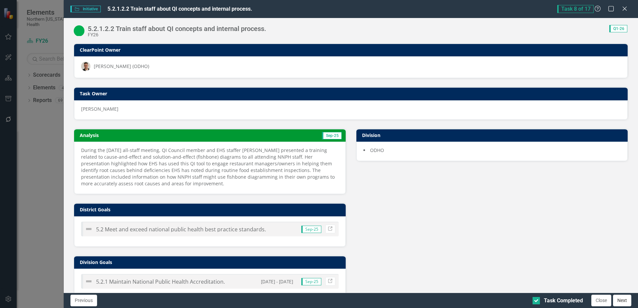
click at [624, 299] on button "Next" at bounding box center [622, 301] width 18 height 12
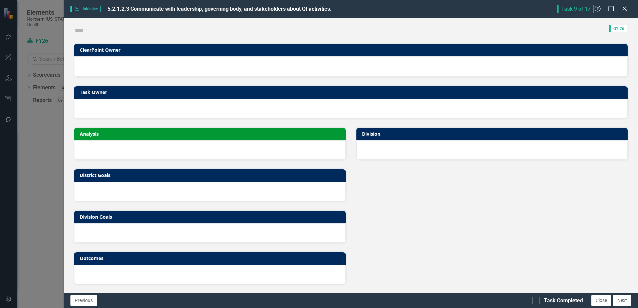
checkbox input "true"
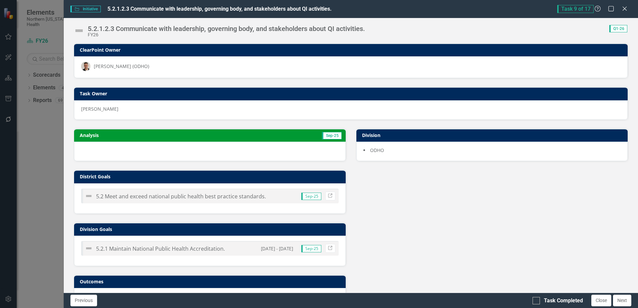
click at [125, 146] on div at bounding box center [209, 151] width 271 height 19
click at [125, 147] on div at bounding box center [209, 151] width 271 height 19
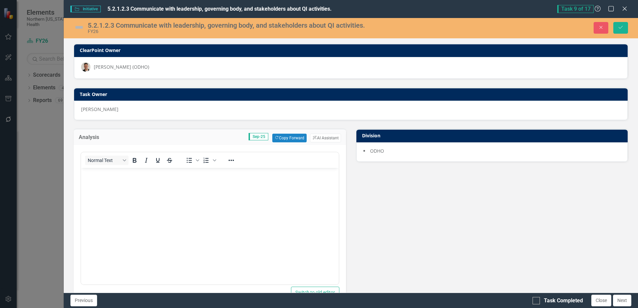
click at [141, 215] on body "Rich Text Area. Press ALT-0 for help." at bounding box center [209, 218] width 257 height 100
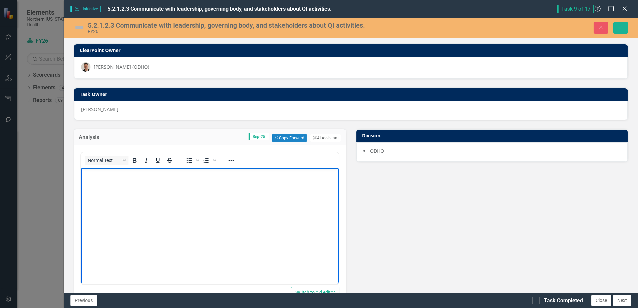
click at [141, 215] on body "Rich Text Area. Press ALT-0 for help." at bounding box center [209, 218] width 257 height 100
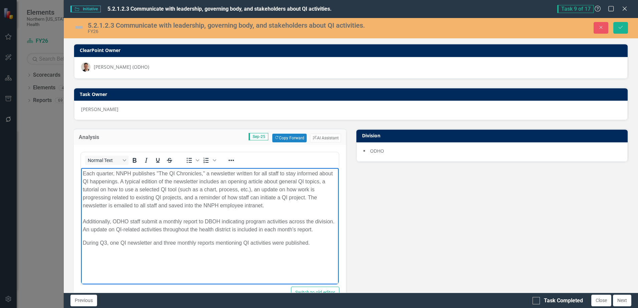
click at [78, 30] on img at bounding box center [79, 27] width 11 height 11
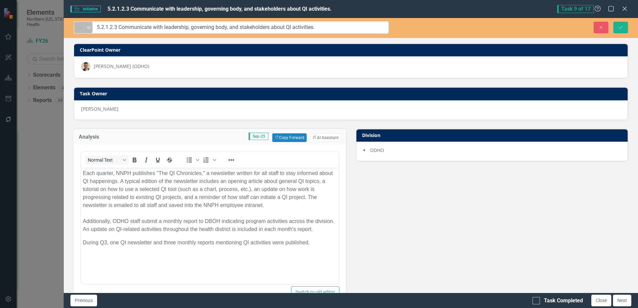
click at [83, 32] on div "Not Defined" at bounding box center [80, 27] width 10 height 9
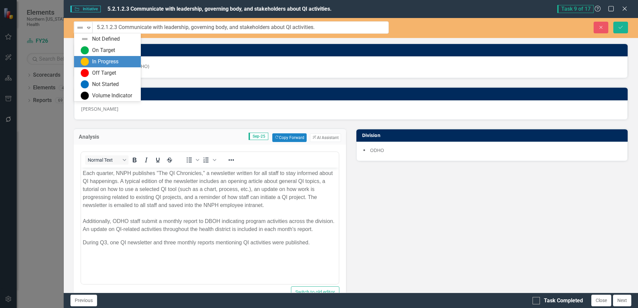
click at [99, 54] on div "On Target" at bounding box center [103, 51] width 23 height 8
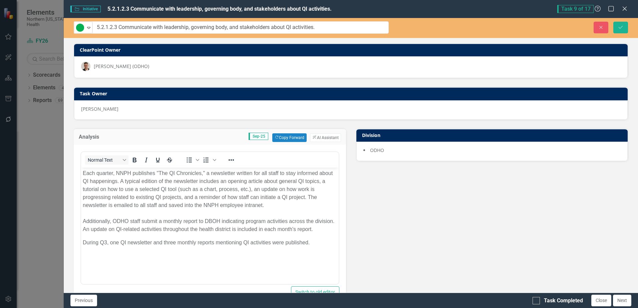
click at [150, 210] on p "Each quarter, NNPH publishes "The QI Chronicles," a newsletter written for all …" at bounding box center [210, 201] width 254 height 64
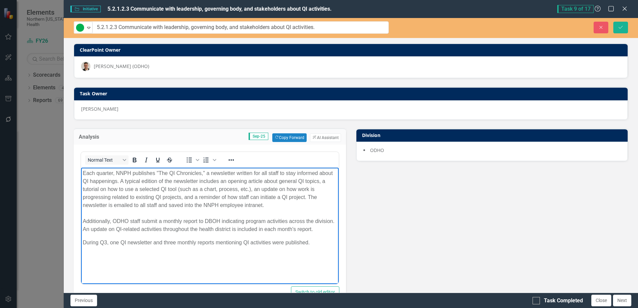
click at [153, 234] on body "Each quarter, NNPH publishes "The QI Chronicles," a newsletter written for all …" at bounding box center [209, 217] width 257 height 100
click at [106, 244] on p "During Q3, one QI newsletter and three monthly reports mentioning QI activities…" at bounding box center [210, 242] width 254 height 8
click at [538, 302] on div at bounding box center [535, 300] width 7 height 7
click at [537, 302] on input "Task Completed" at bounding box center [534, 299] width 4 height 4
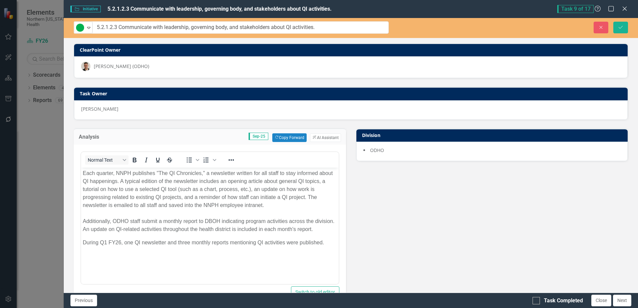
checkbox input "true"
click at [621, 29] on icon "Save" at bounding box center [620, 27] width 6 height 5
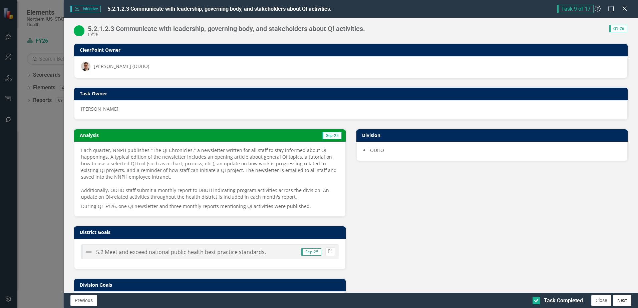
click at [622, 302] on button "Next" at bounding box center [622, 301] width 18 height 12
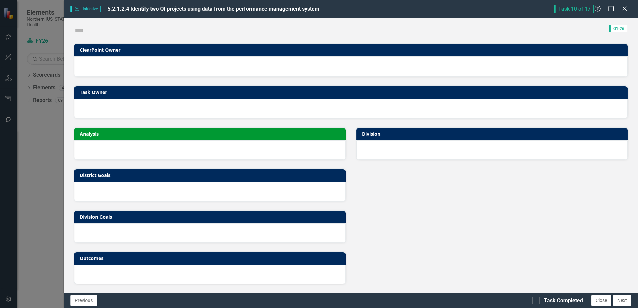
checkbox input "true"
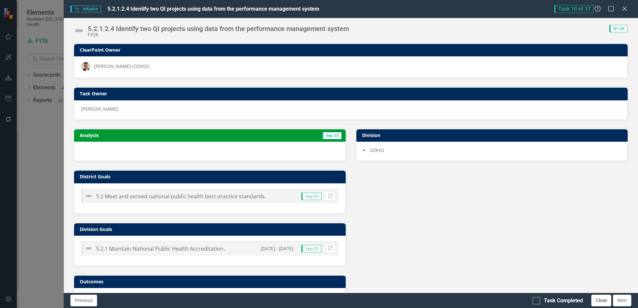
click at [603, 304] on button "Close" at bounding box center [601, 301] width 20 height 12
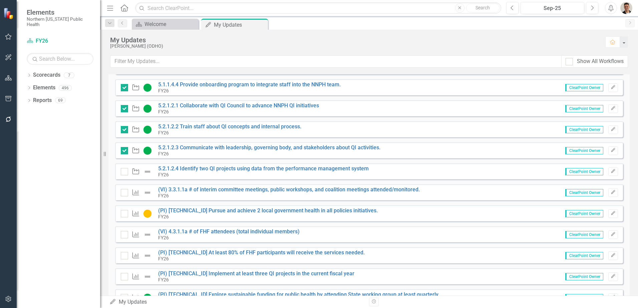
scroll to position [167, 0]
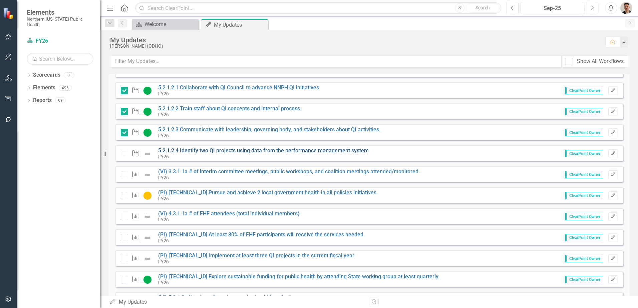
click at [179, 149] on link "5.2.1.2.4 Identify two QI projects using data from the performance management s…" at bounding box center [263, 150] width 210 height 6
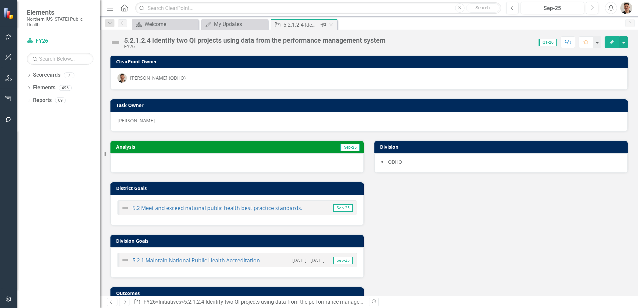
click at [331, 25] on icon at bounding box center [331, 25] width 4 height 4
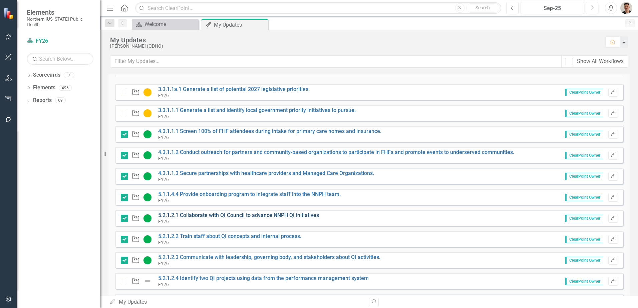
scroll to position [100, 0]
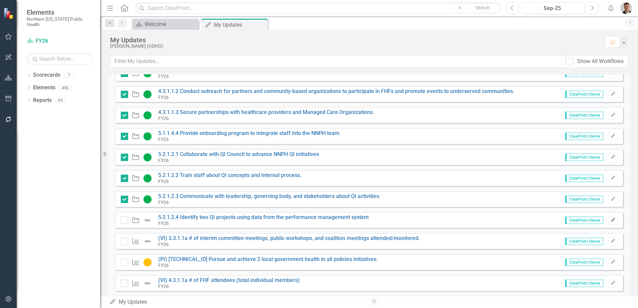
click at [610, 223] on button "Edit" at bounding box center [613, 220] width 10 height 9
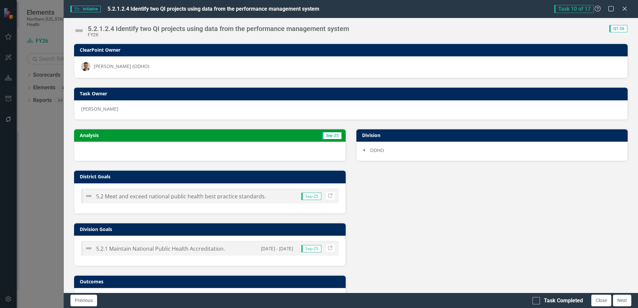
click at [161, 151] on div at bounding box center [209, 151] width 271 height 19
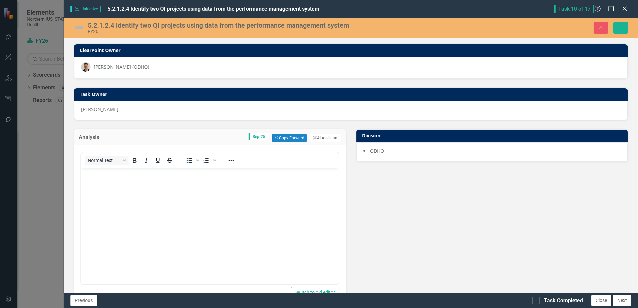
scroll to position [0, 0]
click at [81, 28] on img at bounding box center [79, 27] width 11 height 11
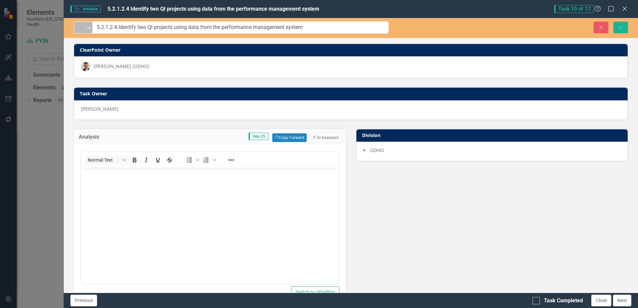
click at [91, 29] on icon "Expand" at bounding box center [88, 27] width 7 height 5
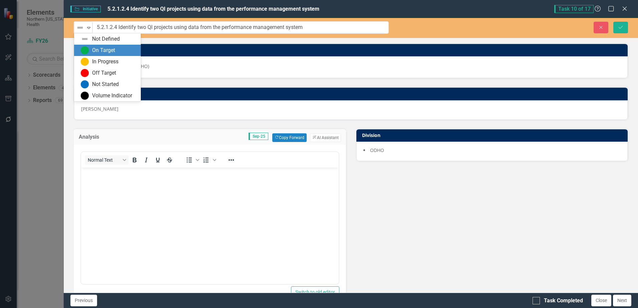
click at [99, 49] on div "On Target" at bounding box center [103, 51] width 23 height 8
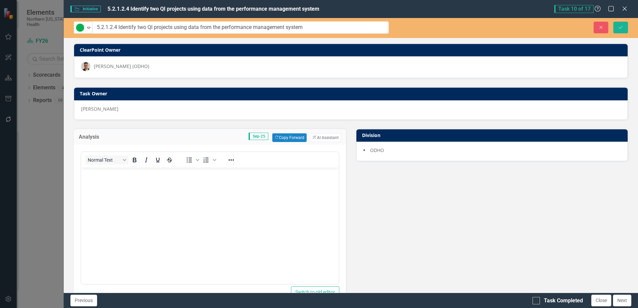
click at [111, 189] on body "Rich Text Area. Press ALT-0 for help." at bounding box center [209, 217] width 257 height 100
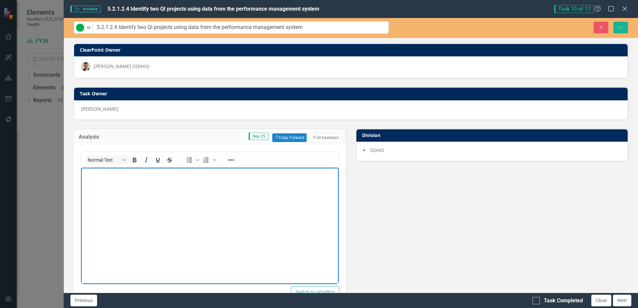
click at [120, 185] on body "Rich Text Area. Press ALT-0 for help." at bounding box center [209, 217] width 257 height 100
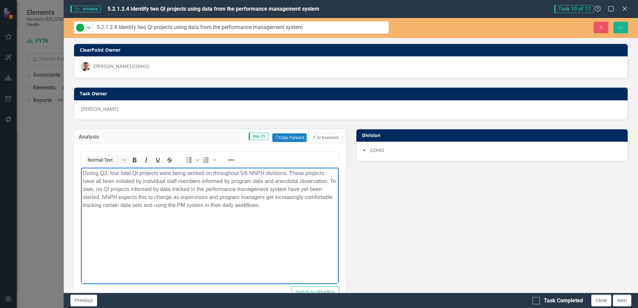
drag, startPoint x: 108, startPoint y: 174, endPoint x: 113, endPoint y: 171, distance: 5.5
click at [108, 174] on p "During Q3, four total QI projects were being worked on throughout 5/6 NNPH divi…" at bounding box center [210, 189] width 254 height 40
click at [133, 172] on p "During Q1 FY26, four total QI projects were being worked on throughout 5/6 NNPH…" at bounding box center [210, 189] width 254 height 40
click at [142, 173] on p "During Q1 FY26, two total QI projects were being worked on throughout 5/6 NNPH …" at bounding box center [210, 189] width 254 height 40
click at [248, 175] on p "During Q1 FY26, two QI projects were being worked on throughout 5/6 NNPH divisi…" at bounding box center [210, 189] width 254 height 40
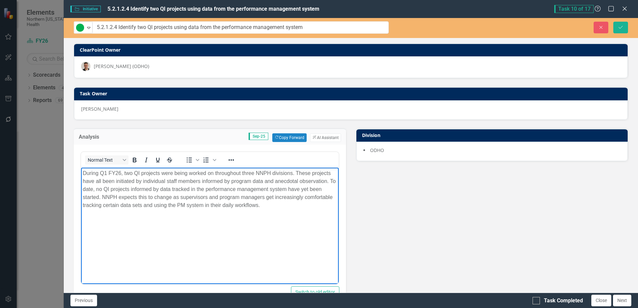
click at [181, 202] on p "During Q1 FY26, two QI projects were being worked on throughout three NNPH divi…" at bounding box center [210, 189] width 254 height 40
click at [81, 27] on img at bounding box center [80, 28] width 8 height 8
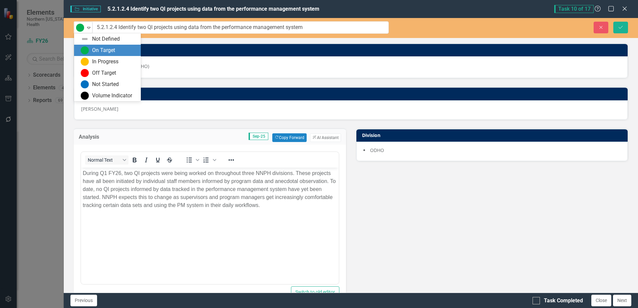
click at [92, 59] on div "In Progress" at bounding box center [109, 62] width 56 height 8
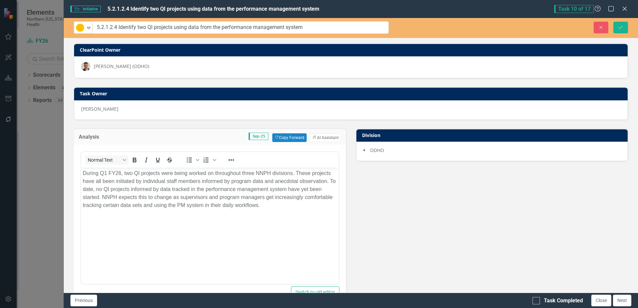
click at [239, 205] on p "During Q1 FY26, two QI projects were being worked on throughout three NNPH divi…" at bounding box center [210, 189] width 254 height 40
click at [537, 298] on div at bounding box center [535, 300] width 7 height 7
click at [537, 298] on input "Task Completed" at bounding box center [534, 299] width 4 height 4
checkbox input "true"
click at [622, 29] on icon "Save" at bounding box center [620, 27] width 6 height 5
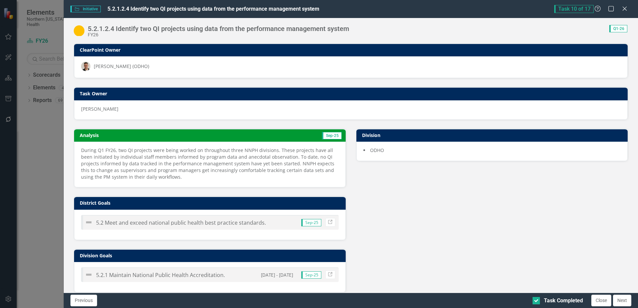
click at [292, 162] on p "During Q1 FY26, two QI projects were being worked on throughout three NNPH divi…" at bounding box center [209, 163] width 257 height 33
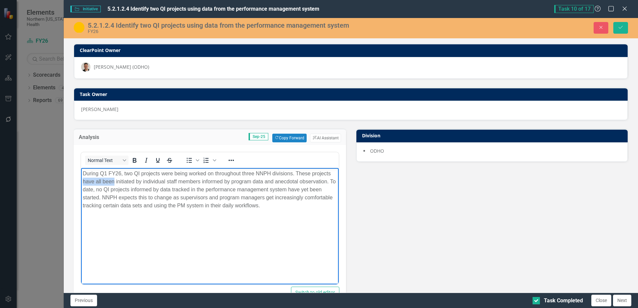
drag, startPoint x: 113, startPoint y: 181, endPoint x: 71, endPoint y: 181, distance: 42.0
click at [81, 181] on html "During Q1 FY26, two QI projects were being worked on throughout three NNPH divi…" at bounding box center [209, 218] width 257 height 100
click at [624, 27] on button "Save" at bounding box center [620, 28] width 15 height 12
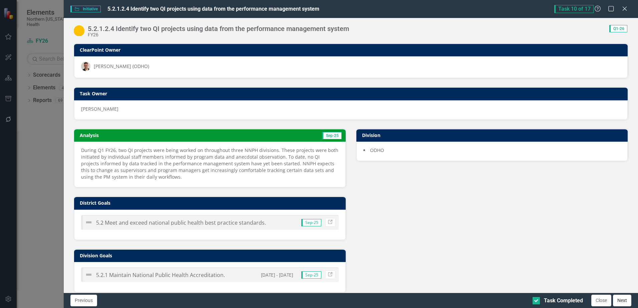
click at [618, 301] on button "Next" at bounding box center [622, 301] width 18 height 12
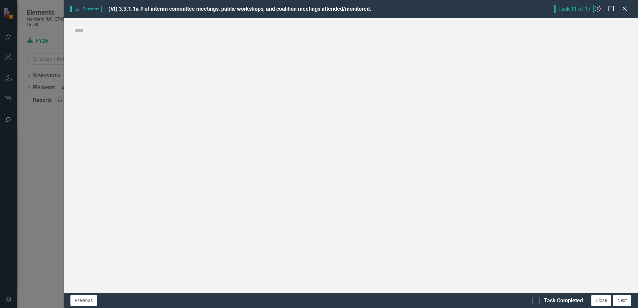
checkbox input "true"
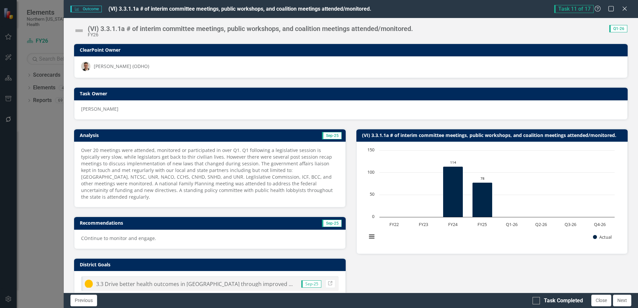
click at [80, 24] on div "(VI) 3.3.1.1a # of interim committee meetings, public workshops, and coalition …" at bounding box center [351, 28] width 574 height 20
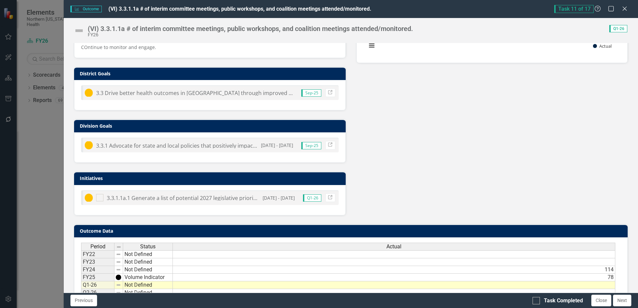
scroll to position [200, 0]
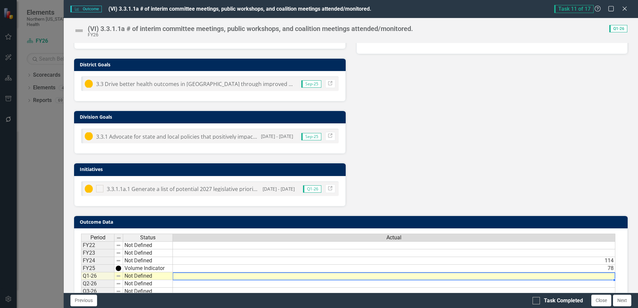
click at [500, 273] on td at bounding box center [394, 277] width 442 height 8
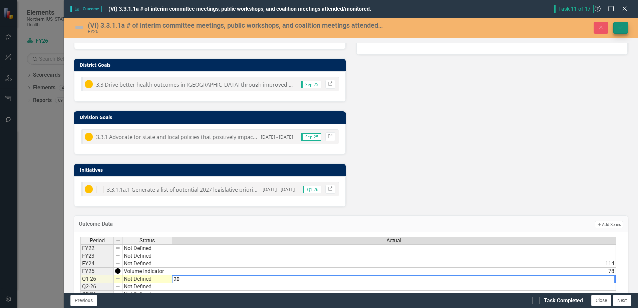
type textarea "20"
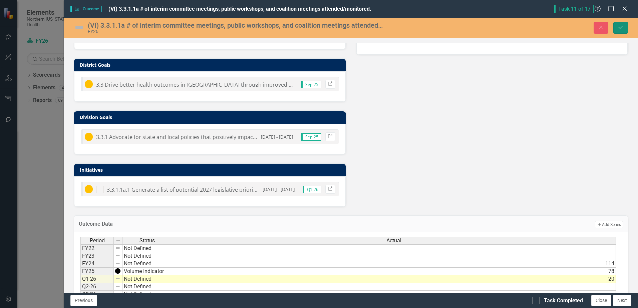
click at [617, 31] on button "Save" at bounding box center [620, 28] width 15 height 12
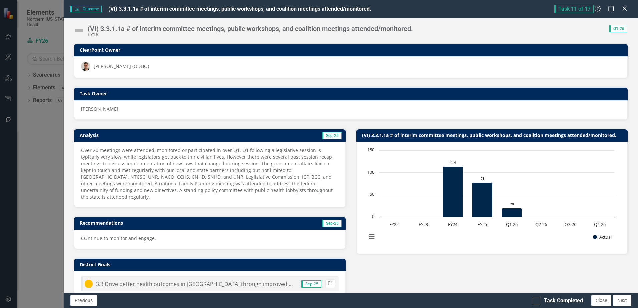
click at [80, 32] on img at bounding box center [79, 30] width 11 height 11
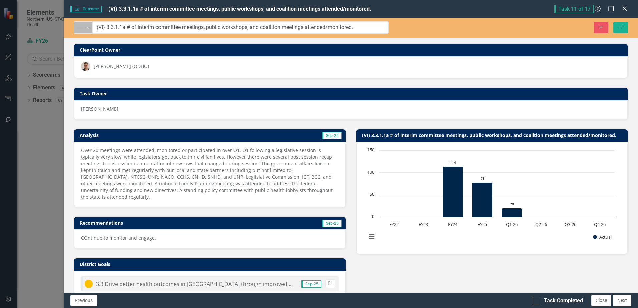
click at [81, 31] on img at bounding box center [80, 28] width 8 height 8
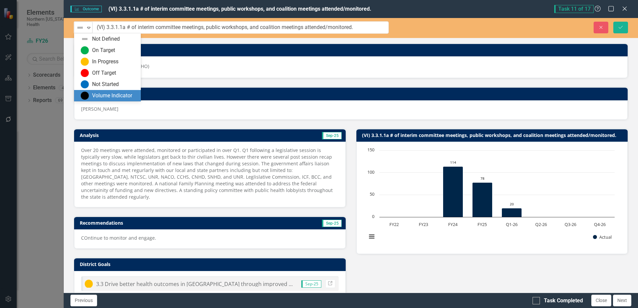
click at [102, 99] on div "Volume Indicator" at bounding box center [112, 96] width 40 height 8
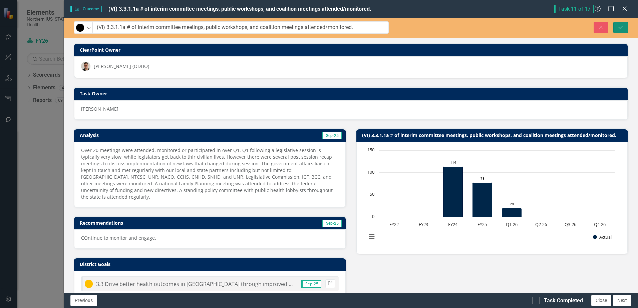
click at [622, 27] on icon "Save" at bounding box center [620, 27] width 6 height 5
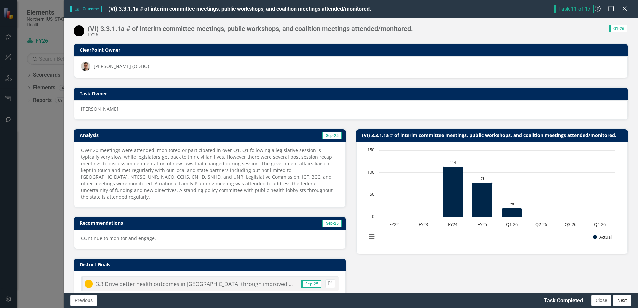
click at [621, 301] on button "Next" at bounding box center [622, 301] width 18 height 12
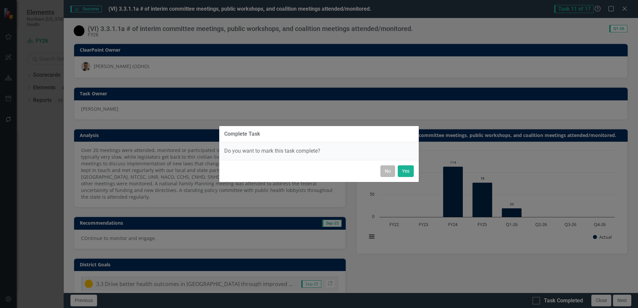
click at [390, 174] on button "No" at bounding box center [387, 171] width 15 height 12
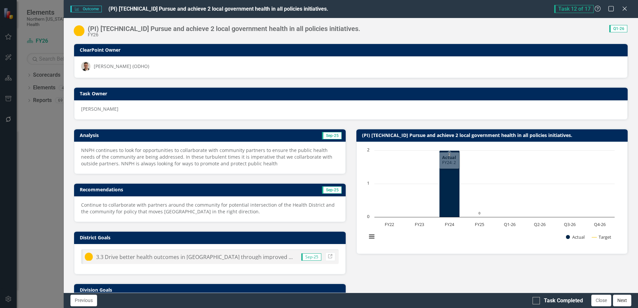
click at [627, 298] on button "Next" at bounding box center [622, 301] width 18 height 12
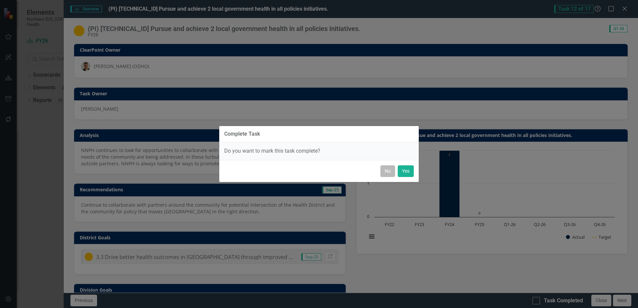
click at [387, 172] on button "No" at bounding box center [387, 171] width 15 height 12
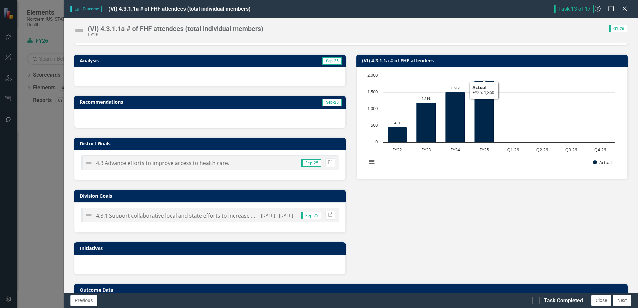
scroll to position [170, 0]
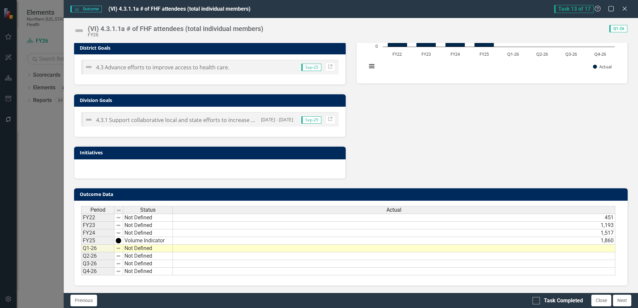
click at [537, 248] on td at bounding box center [394, 249] width 442 height 8
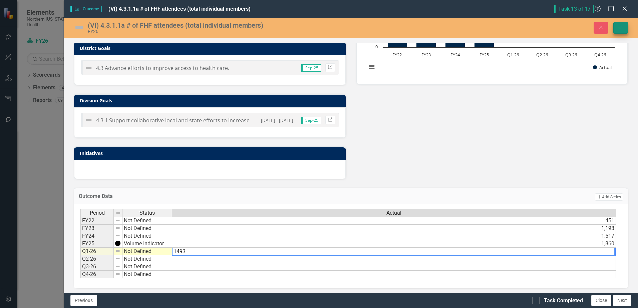
type textarea "1493"
click at [623, 29] on button "Save" at bounding box center [620, 28] width 15 height 12
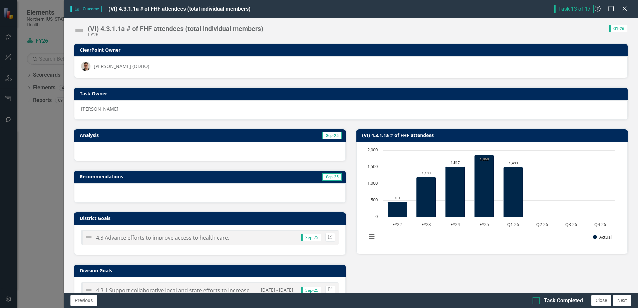
click at [536, 302] on div at bounding box center [535, 300] width 7 height 7
click at [536, 302] on input "Task Completed" at bounding box center [534, 299] width 4 height 4
checkbox input "true"
click at [79, 32] on img at bounding box center [79, 30] width 11 height 11
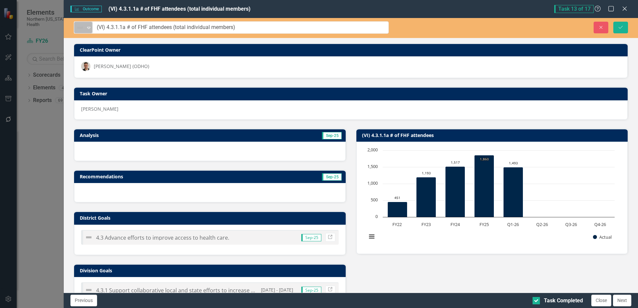
click at [80, 32] on div "Not Defined" at bounding box center [80, 27] width 10 height 9
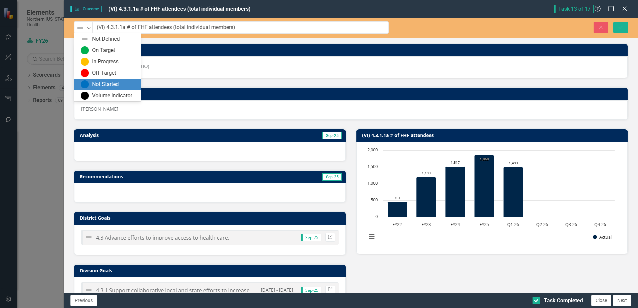
click at [104, 92] on div "Volume Indicator" at bounding box center [112, 96] width 40 height 8
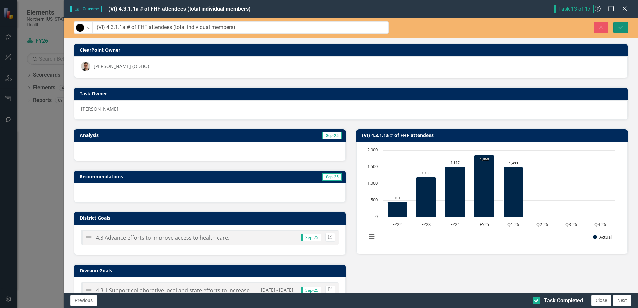
click at [620, 29] on icon "Save" at bounding box center [620, 27] width 6 height 5
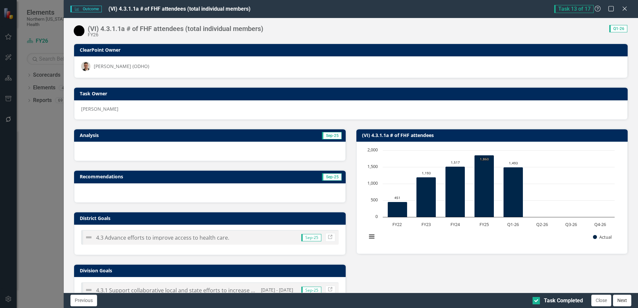
click at [620, 301] on button "Next" at bounding box center [622, 301] width 18 height 12
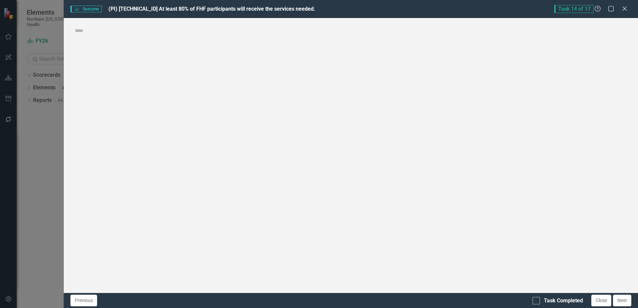
checkbox input "true"
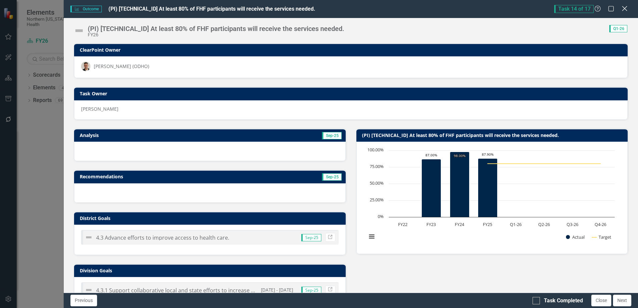
click at [626, 6] on icon "Close" at bounding box center [624, 8] width 8 height 6
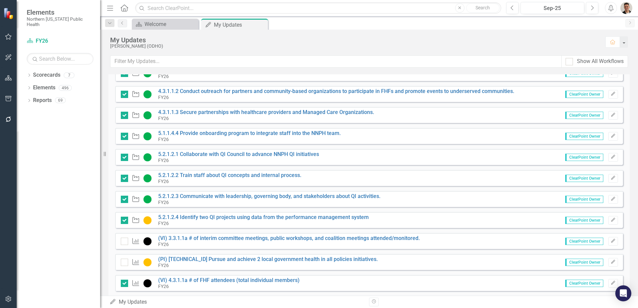
scroll to position [199, 0]
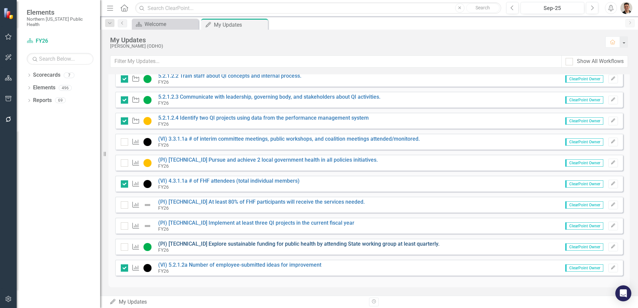
click at [288, 246] on link "(PI) [TECHNICAL_ID] Explore sustainable funding for public health by attending …" at bounding box center [298, 244] width 281 height 6
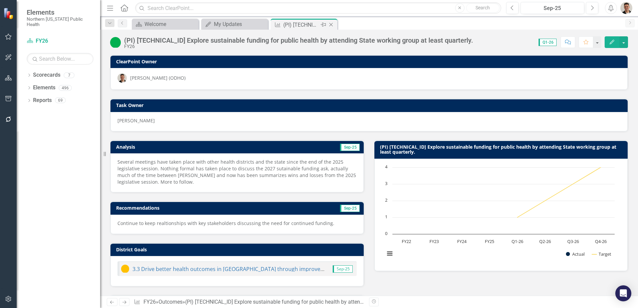
click at [331, 26] on icon "Close" at bounding box center [331, 24] width 7 height 5
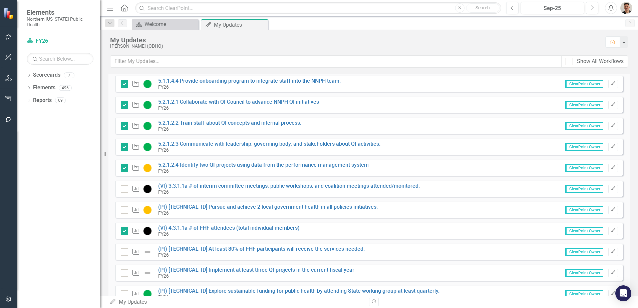
scroll to position [167, 0]
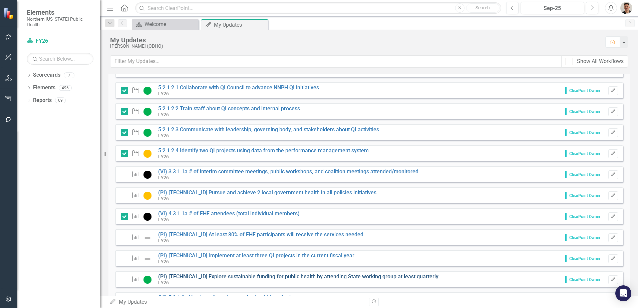
click at [245, 274] on link "(PI) [TECHNICAL_ID] Explore sustainable funding for public health by attending …" at bounding box center [298, 277] width 281 height 6
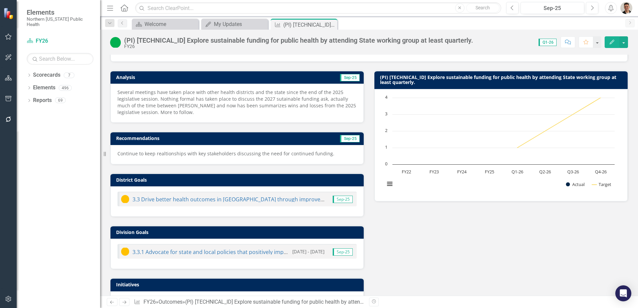
scroll to position [99, 0]
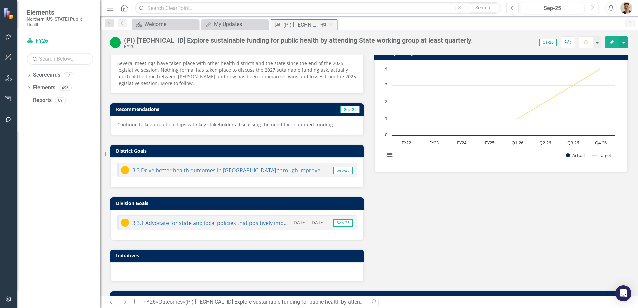
click at [332, 24] on icon "Close" at bounding box center [331, 24] width 7 height 5
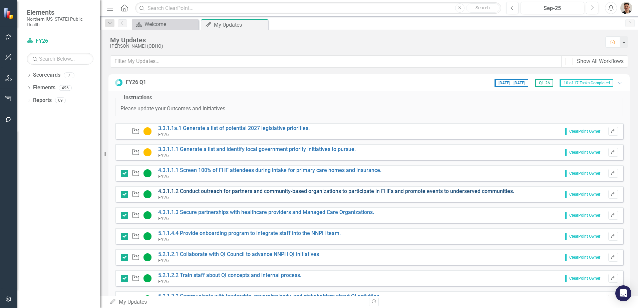
click at [230, 191] on link "4.3.1.1.2 Conduct outreach for partners and community-based organizations to pa…" at bounding box center [336, 191] width 356 height 6
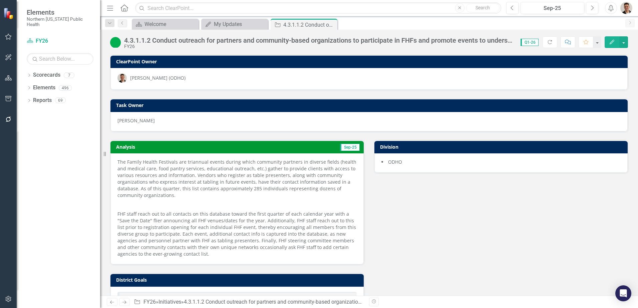
scroll to position [133, 0]
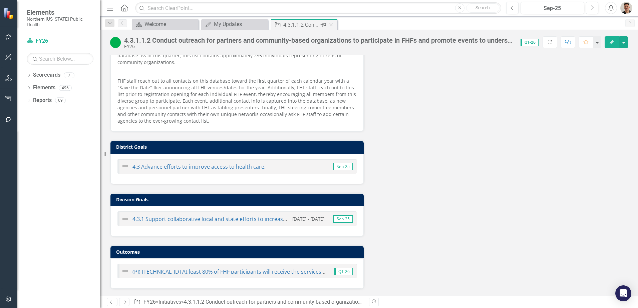
click at [330, 27] on icon "Close" at bounding box center [331, 24] width 7 height 5
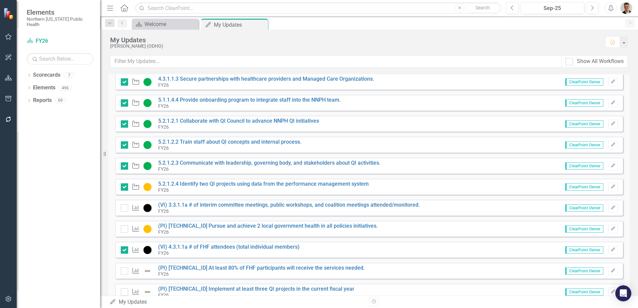
scroll to position [199, 0]
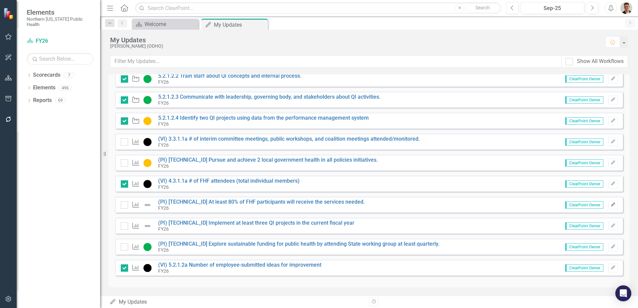
click at [610, 205] on icon "Edit" at bounding box center [612, 205] width 5 height 4
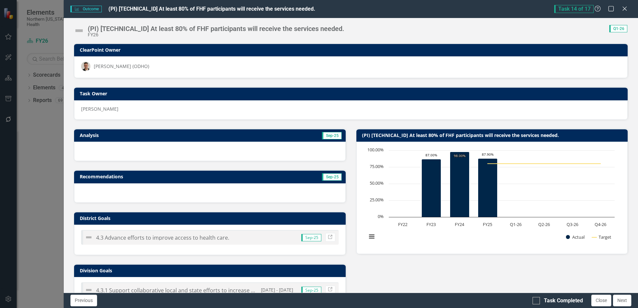
click at [109, 154] on div at bounding box center [209, 151] width 271 height 19
click at [110, 154] on div at bounding box center [209, 151] width 271 height 19
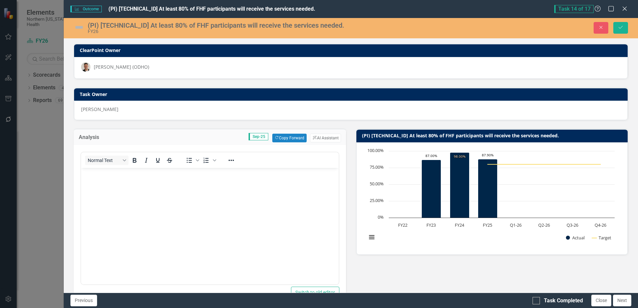
scroll to position [0, 0]
click at [169, 184] on body "Rich Text Area. Press ALT-0 for help." at bounding box center [209, 218] width 257 height 100
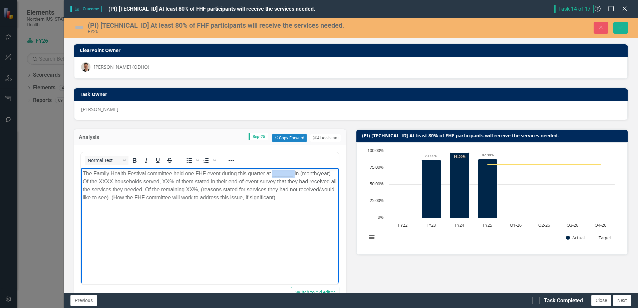
drag, startPoint x: 272, startPoint y: 175, endPoint x: 294, endPoint y: 175, distance: 22.0
click at [294, 175] on p "The Family Health Festival committee held one FHF event during this quarter at …" at bounding box center [210, 186] width 254 height 32
click at [113, 182] on p "The Family Health Festival committee held one FHF event during this quarter at …" at bounding box center [210, 186] width 254 height 32
drag, startPoint x: 145, startPoint y: 171, endPoint x: 131, endPoint y: 178, distance: 14.8
click at [145, 171] on p "The Family Health Festival committee held one FHF event during this quarter at …" at bounding box center [210, 186] width 254 height 32
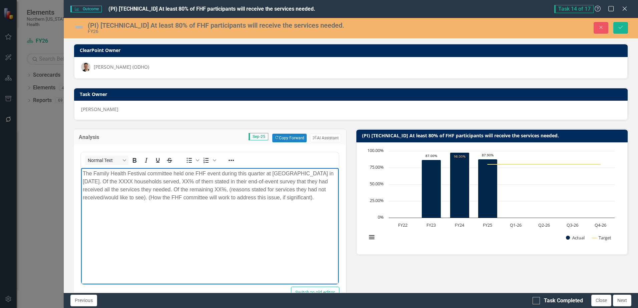
click at [126, 179] on p "The Family Health Festival committee held one FHF event during this quarter at …" at bounding box center [210, 186] width 254 height 32
drag, startPoint x: 220, startPoint y: 189, endPoint x: 247, endPoint y: 177, distance: 29.6
click at [220, 189] on p "The Family Health Festival committee held one FHF event during this quarter at …" at bounding box center [210, 186] width 254 height 32
click at [171, 181] on p "The Family Health Festival committee held one FHF event during this quarter at …" at bounding box center [210, 186] width 254 height 32
drag, startPoint x: 193, startPoint y: 181, endPoint x: 207, endPoint y: 182, distance: 14.0
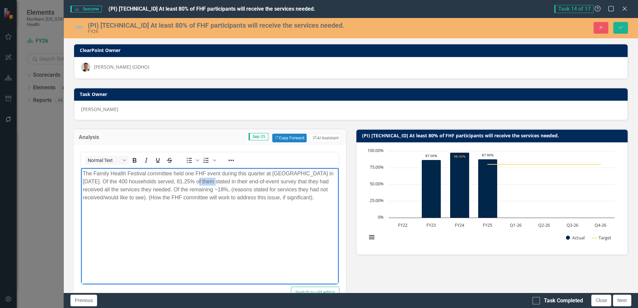
click at [207, 182] on p "The Family Health Festival committee held one FHF event during this quarter at …" at bounding box center [210, 186] width 254 height 32
click at [141, 191] on p "The Family Health Festival committee held one FHF event during this quarter at …" at bounding box center [210, 186] width 254 height 32
drag, startPoint x: 239, startPoint y: 218, endPoint x: 209, endPoint y: 211, distance: 30.6
click at [239, 218] on body "The Family Health Festival committee held one FHF event during this quarter at …" at bounding box center [209, 218] width 257 height 100
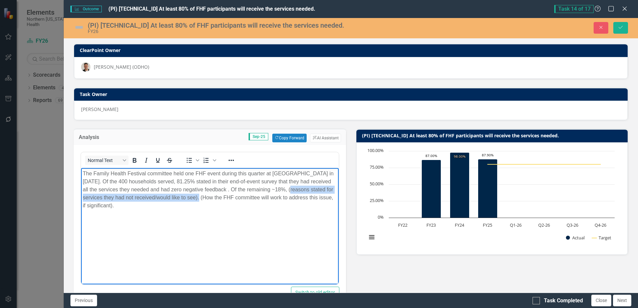
drag, startPoint x: 282, startPoint y: 189, endPoint x: 197, endPoint y: 197, distance: 85.5
click at [197, 197] on p "The Family Health Festival committee held one FHF event during this quarter at …" at bounding box center [210, 190] width 254 height 40
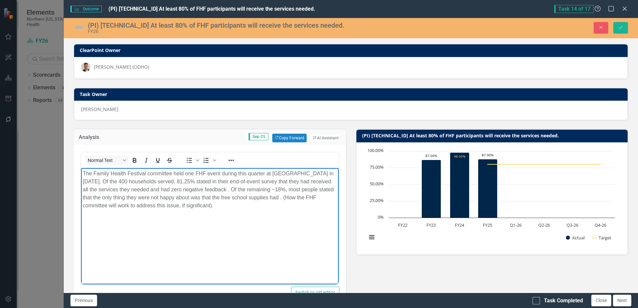
scroll to position [199, 0]
drag, startPoint x: 287, startPoint y: 206, endPoint x: 121, endPoint y: 207, distance: 166.1
click at [121, 207] on p "The Family Health Festival committee held one FHF event during this quarter at …" at bounding box center [210, 190] width 254 height 40
click at [96, 181] on p "The Family Health Festival committee held one FHF event during this quarter at …" at bounding box center [210, 194] width 254 height 48
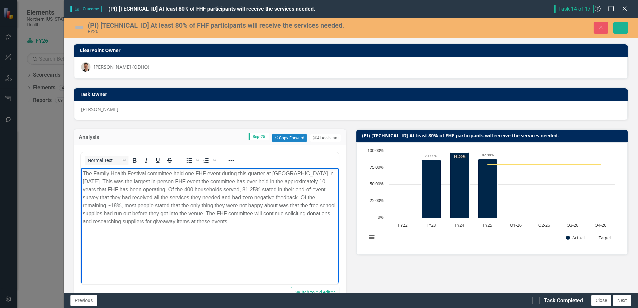
click at [219, 207] on p "The Family Health Festival committee held one FHF event during this quarter at …" at bounding box center [210, 198] width 254 height 56
click at [153, 205] on p "The Family Health Festival committee held one FHF event during this quarter at …" at bounding box center [210, 198] width 254 height 56
drag, startPoint x: 229, startPoint y: 204, endPoint x: 261, endPoint y: 205, distance: 32.0
click at [261, 205] on p "The Family Health Festival committee held one FHF event during this quarter at …" at bounding box center [210, 198] width 254 height 56
click at [218, 206] on p "The Family Health Festival committee held one FHF event during this quarter at …" at bounding box center [210, 198] width 254 height 56
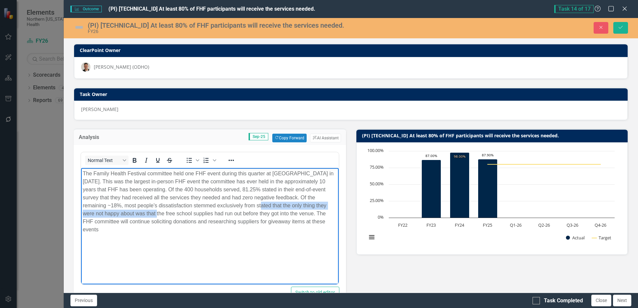
drag, startPoint x: 258, startPoint y: 205, endPoint x: 155, endPoint y: 215, distance: 103.5
click at [155, 215] on p "The Family Health Festival committee held one FHF event during this quarter at …" at bounding box center [210, 202] width 254 height 64
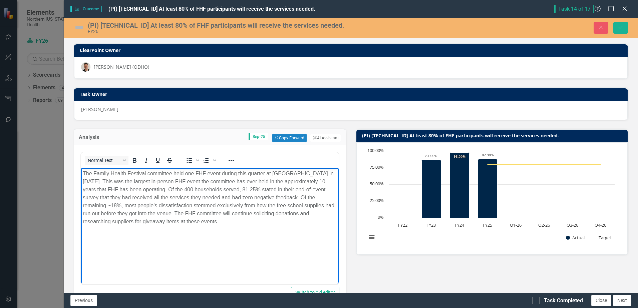
click at [153, 223] on p "The Family Health Festival committee held one FHF event during this quarter at …" at bounding box center [210, 198] width 254 height 56
click at [159, 216] on p "The Family Health Festival committee held one FHF event during this quarter at …" at bounding box center [210, 198] width 254 height 56
click at [181, 214] on p "The Family Health Festival committee held one FHF event during this quarter at …" at bounding box center [210, 198] width 254 height 56
click at [209, 215] on p "The Family Health Festival committee held one FHF event during this quarter at …" at bounding box center [210, 198] width 254 height 56
click at [134, 222] on p "The Family Health Festival committee held one FHF event during this quarter at …" at bounding box center [210, 198] width 254 height 56
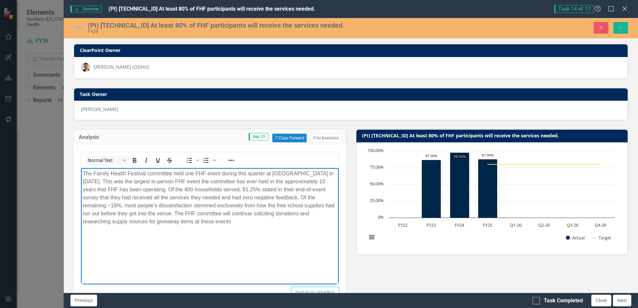
click at [227, 221] on p "The Family Health Festival committee held one FHF event during this quarter at …" at bounding box center [210, 198] width 254 height 56
click at [156, 222] on p "The Family Health Festival committee held one FHF event during this quarter at …" at bounding box center [210, 198] width 254 height 56
click at [264, 225] on p "The Family Health Festival committee held one FHF event during this quarter at …" at bounding box center [210, 198] width 254 height 56
click at [177, 231] on body "The Family Health Festival committee held one FHF event during this quarter at …" at bounding box center [209, 218] width 257 height 100
click at [330, 220] on p "The Family Health Festival committee held one FHF event during this quarter at …" at bounding box center [210, 198] width 254 height 56
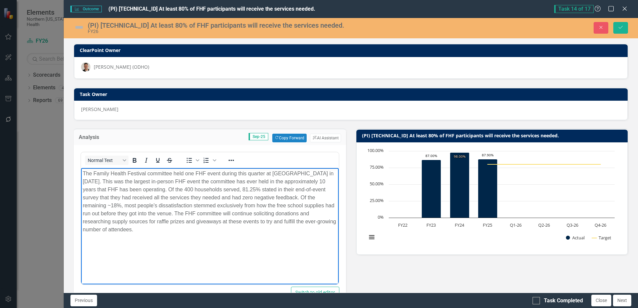
click at [206, 175] on p "The Family Health Festival committee held one FHF event during this quarter at …" at bounding box center [210, 202] width 254 height 64
click at [231, 198] on p "The Family Health Festival committee held one event during this quarter at Hug …" at bounding box center [210, 202] width 254 height 64
click at [249, 181] on p "The Family Health Festival committee held one event during this quarter at Hug …" at bounding box center [210, 202] width 254 height 64
click at [165, 183] on p "The Family Health Festival committee held one event during this quarter at Hug …" at bounding box center [210, 202] width 254 height 64
click at [177, 180] on p "The Family Health Festival committee held one event during this quarter at Hug …" at bounding box center [210, 202] width 254 height 64
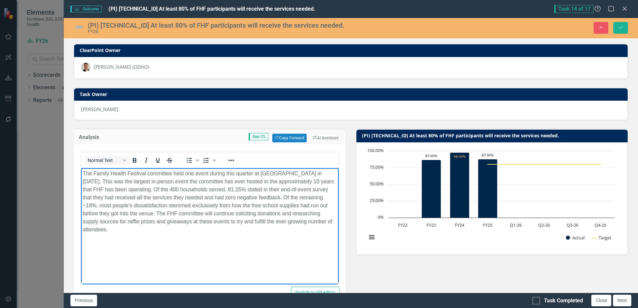
click at [179, 222] on p "The Family Health Festival committee held one event during this quarter at Hug …" at bounding box center [210, 202] width 254 height 64
click at [237, 220] on p "The Family Health Festival committee held one event during this quarter at Hug …" at bounding box center [210, 202] width 254 height 64
click at [256, 222] on p "The Family Health Festival committee held one event during this quarter at Hug …" at bounding box center [210, 202] width 254 height 64
click at [255, 229] on p "The Family Health Festival committee held one event during this quarter at Hug …" at bounding box center [210, 202] width 254 height 64
click at [78, 26] on img at bounding box center [79, 27] width 11 height 11
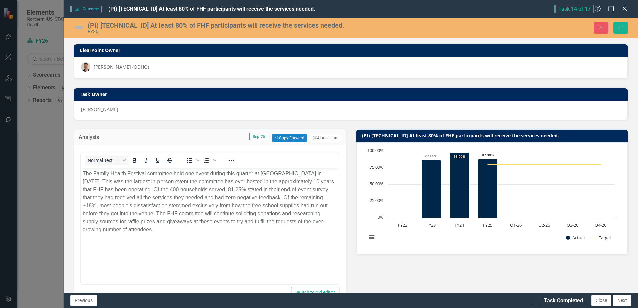
click at [78, 26] on img at bounding box center [79, 27] width 11 height 11
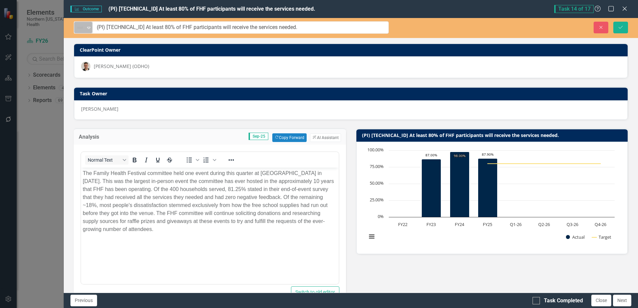
click at [88, 30] on div "Expand" at bounding box center [88, 27] width 7 height 11
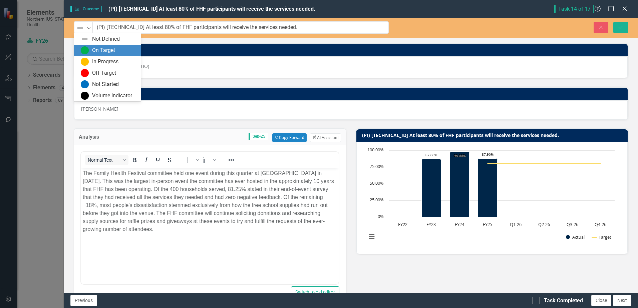
click at [97, 53] on div "On Target" at bounding box center [103, 51] width 23 height 8
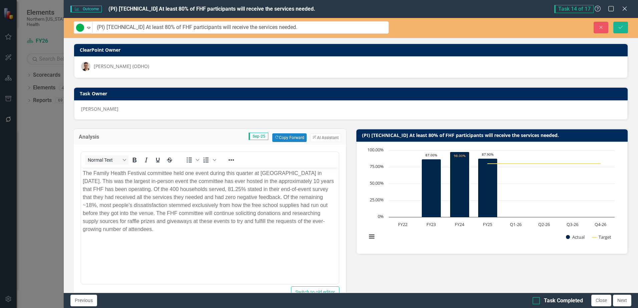
click at [536, 301] on input "Task Completed" at bounding box center [534, 299] width 4 height 4
checkbox input "true"
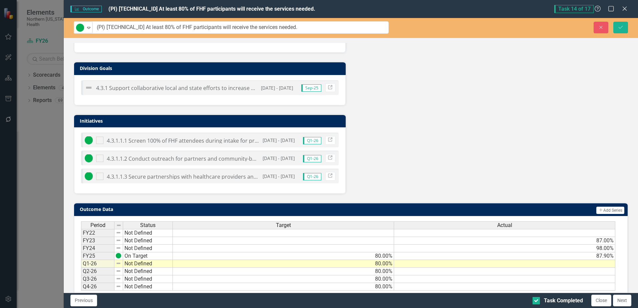
scroll to position [366, 0]
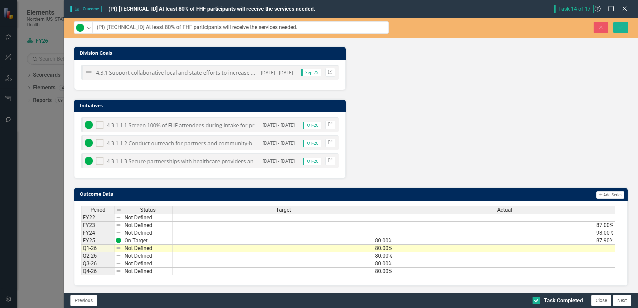
click at [505, 249] on td at bounding box center [504, 249] width 221 height 8
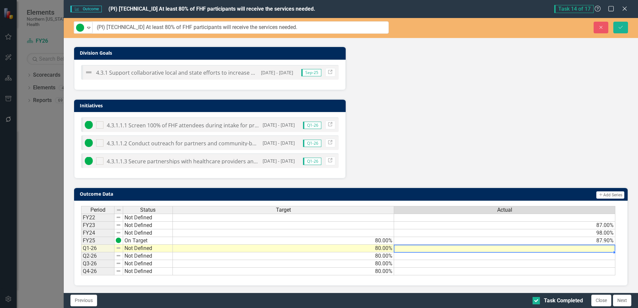
click at [505, 249] on td at bounding box center [504, 249] width 221 height 8
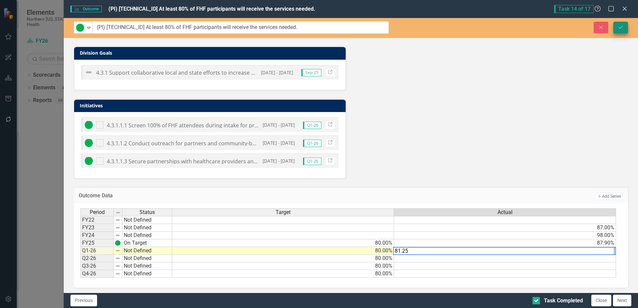
type textarea "81.25"
click at [619, 28] on icon "Save" at bounding box center [620, 27] width 6 height 5
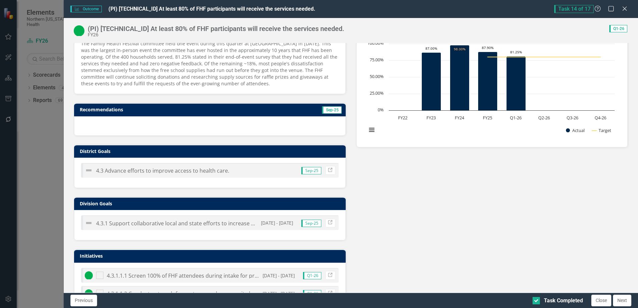
scroll to position [0, 0]
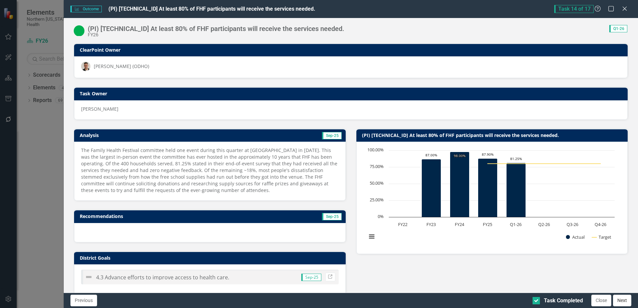
click at [618, 299] on button "Next" at bounding box center [622, 301] width 18 height 12
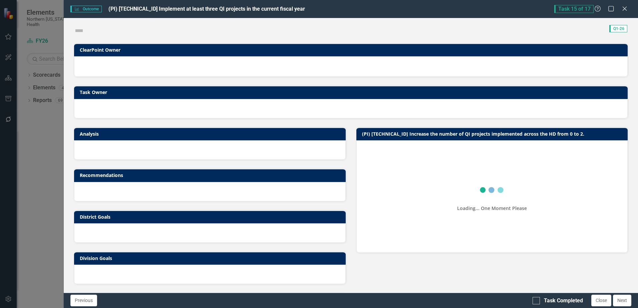
checkbox input "true"
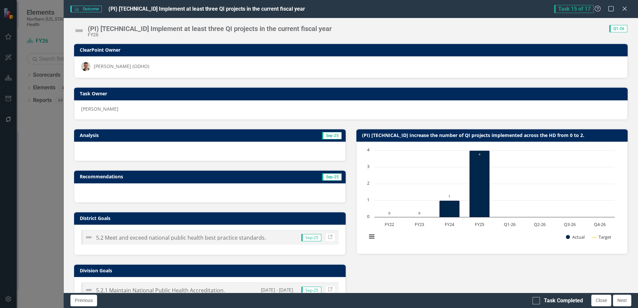
drag, startPoint x: 624, startPoint y: 8, endPoint x: 211, endPoint y: 91, distance: 421.2
click at [624, 8] on icon at bounding box center [624, 9] width 4 height 4
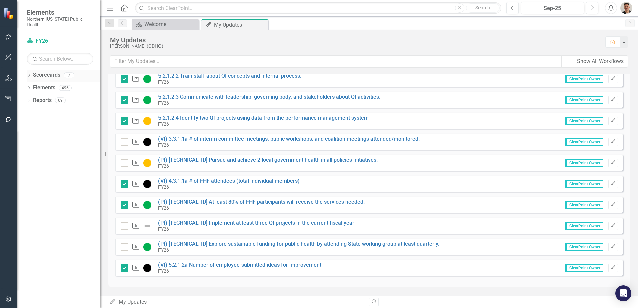
click at [31, 74] on icon "Dropdown" at bounding box center [29, 76] width 5 height 4
click at [45, 97] on link "FY25" at bounding box center [63, 101] width 73 height 8
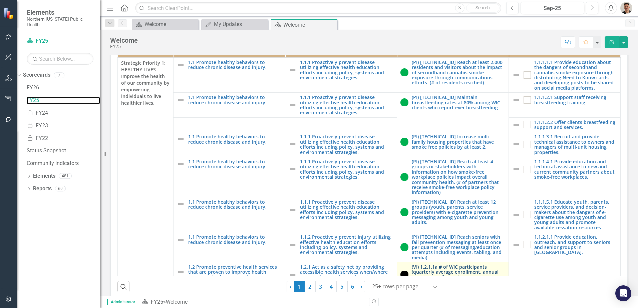
scroll to position [190, 0]
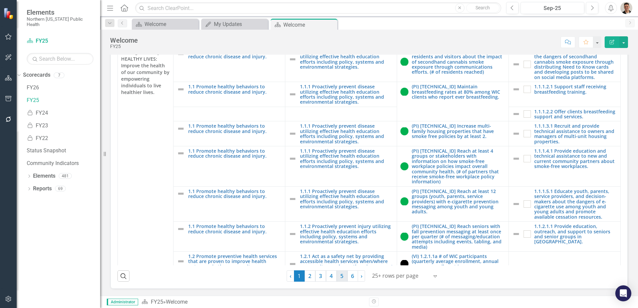
click at [339, 280] on link "5" at bounding box center [342, 276] width 11 height 11
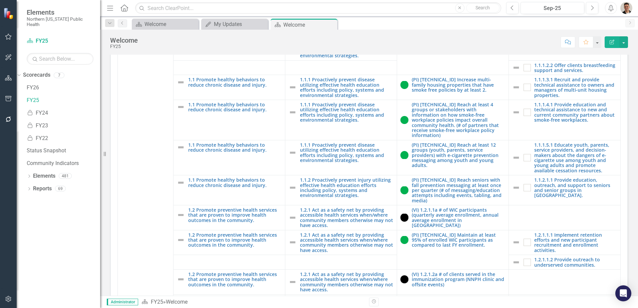
click at [629, 7] on img "button" at bounding box center [626, 8] width 12 height 12
click at [627, 7] on img "button" at bounding box center [626, 8] width 12 height 12
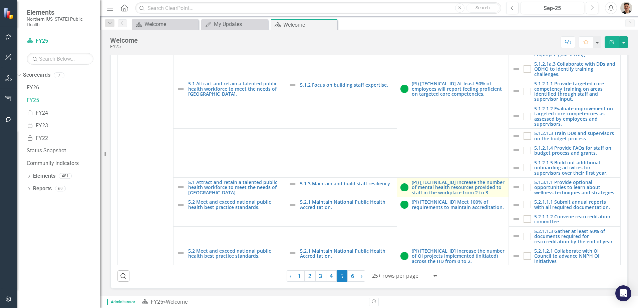
scroll to position [400, 0]
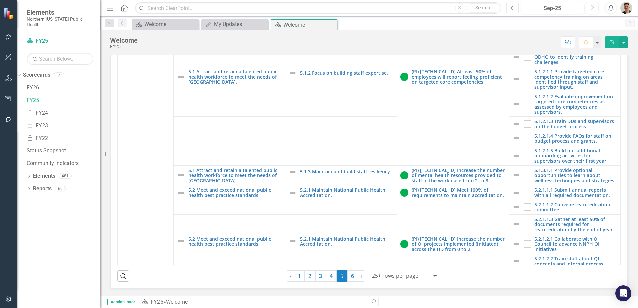
click at [516, 11] on button "Previous" at bounding box center [512, 8] width 12 height 12
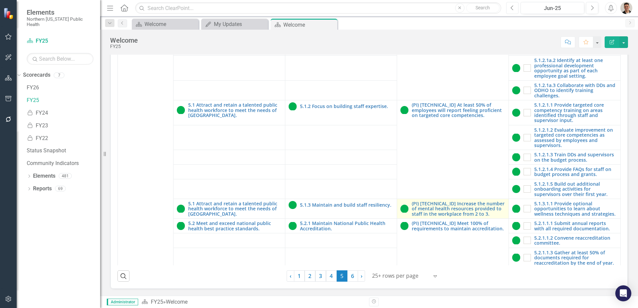
scroll to position [500, 0]
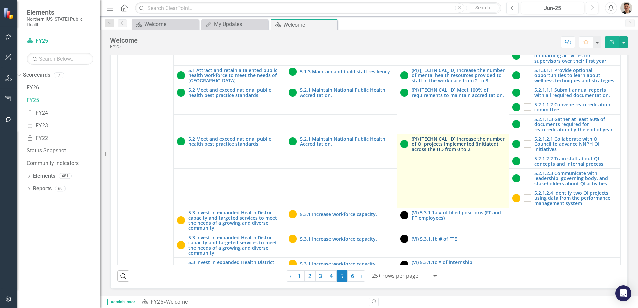
click at [443, 146] on link "(PI) [TECHNICAL_ID] Increase the number of QI projects implemented (initiated) …" at bounding box center [458, 143] width 93 height 15
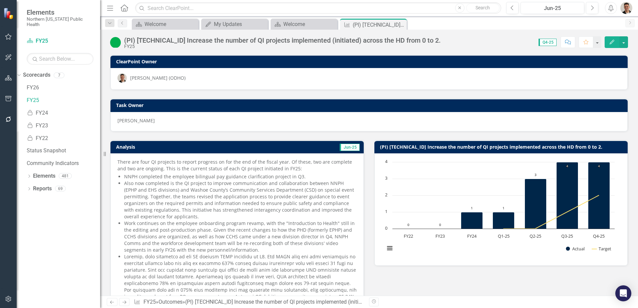
click at [160, 191] on li "Also now completed is the QI project to improve communication and collaboration…" at bounding box center [240, 200] width 232 height 40
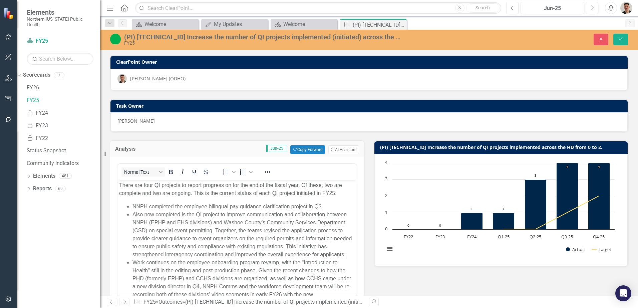
click at [189, 240] on li "Also now completed is the QI project to improve communication and collaboration…" at bounding box center [243, 235] width 222 height 48
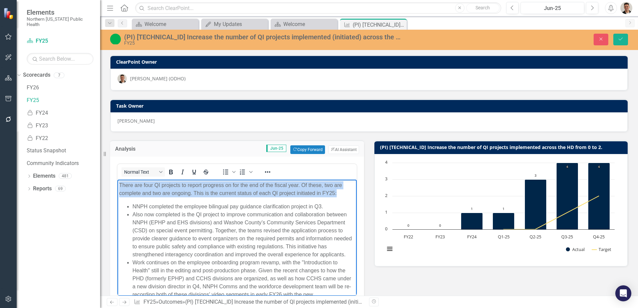
copy p "There are four QI projects to report progress on for the end of the fiscal year…"
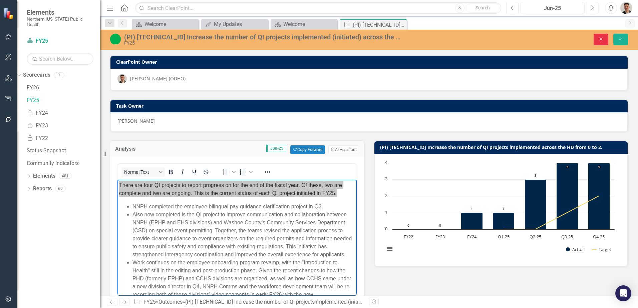
drag, startPoint x: 598, startPoint y: 38, endPoint x: 415, endPoint y: 28, distance: 184.0
click at [598, 37] on icon "Close" at bounding box center [601, 39] width 6 height 5
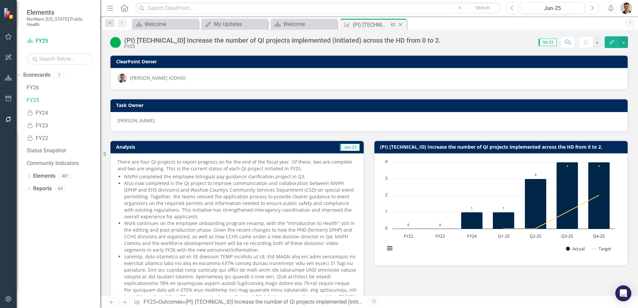
click at [403, 25] on icon "Close" at bounding box center [400, 24] width 7 height 5
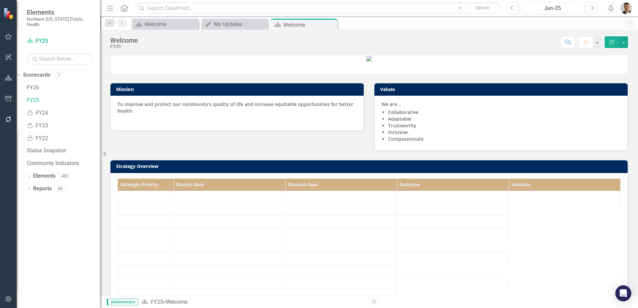
click at [0, 0] on icon "Close" at bounding box center [0, 0] width 0 height 0
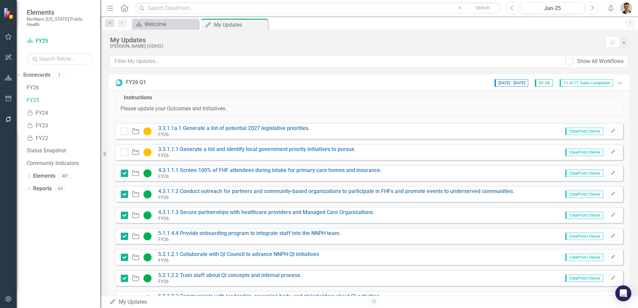
click at [589, 5] on button "Next" at bounding box center [592, 8] width 12 height 12
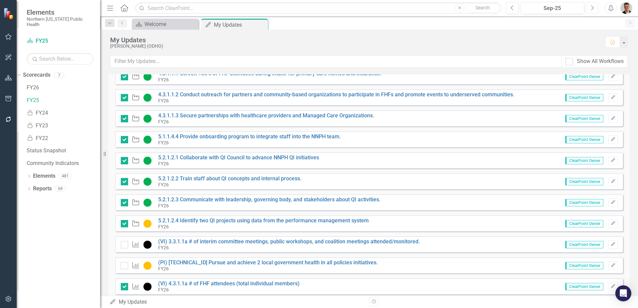
scroll to position [199, 0]
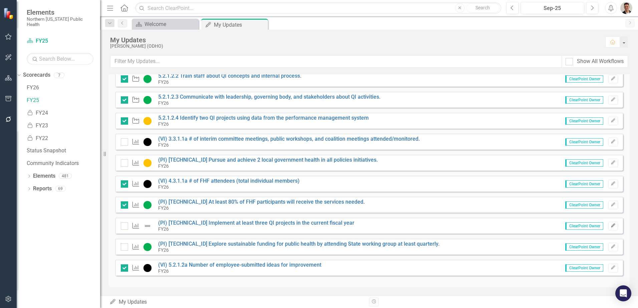
click at [610, 227] on icon "Edit" at bounding box center [612, 226] width 5 height 4
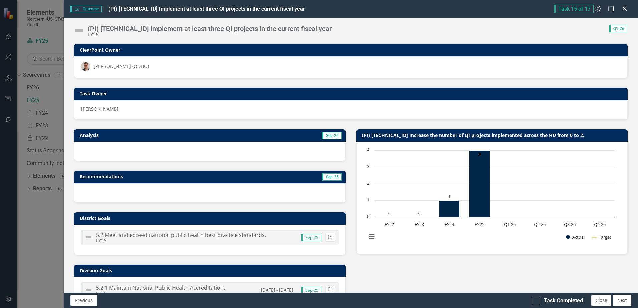
click at [121, 146] on div at bounding box center [209, 151] width 271 height 19
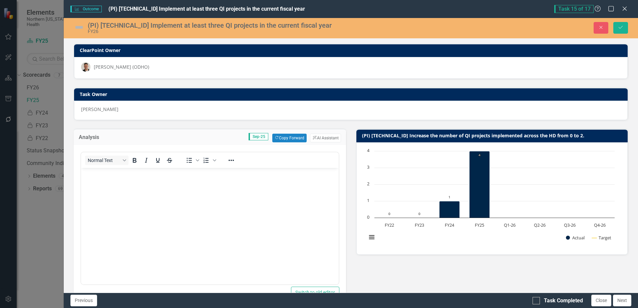
scroll to position [0, 0]
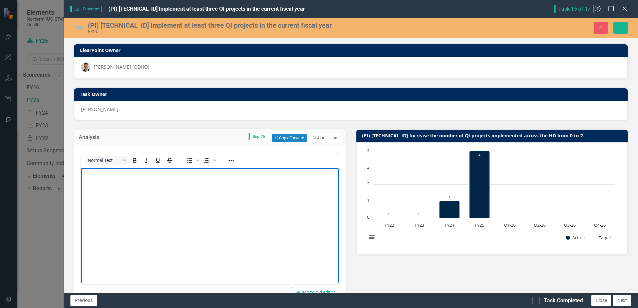
click at [129, 179] on body "Rich Text Area. Press ALT-0 for help." at bounding box center [209, 218] width 257 height 100
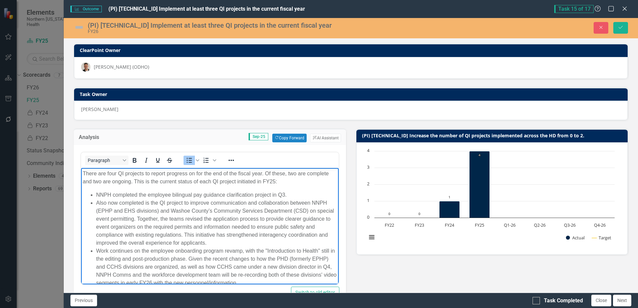
click at [115, 173] on p "There are four QI projects to report progress on for the end of the fiscal year…" at bounding box center [210, 178] width 254 height 16
drag, startPoint x: 203, startPoint y: 173, endPoint x: 261, endPoint y: 172, distance: 58.4
click at [261, 172] on p "There are two QI projects to report progress on for the end of the fiscal year.…" at bounding box center [210, 178] width 254 height 16
click at [227, 172] on p "There are two QI projects to report progress on for Q1 FY26. Of these, two are …" at bounding box center [210, 178] width 254 height 16
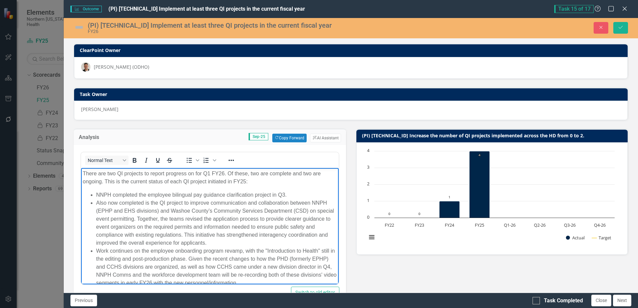
click at [116, 174] on p "There are two QI projects to report progress on for Q1 FY26. Of these, two are …" at bounding box center [210, 178] width 254 height 16
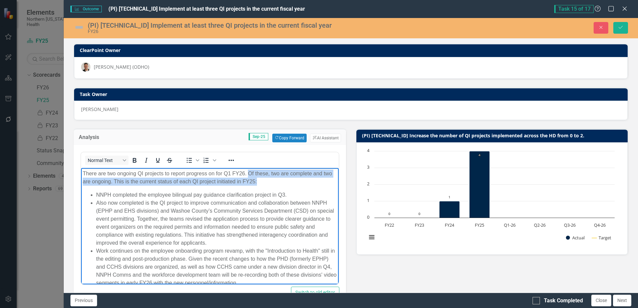
drag, startPoint x: 248, startPoint y: 172, endPoint x: 268, endPoint y: 180, distance: 22.1
click at [268, 180] on p "There are two ongoing QI projects to report progress on for Q1 FY26. Of these, …" at bounding box center [210, 178] width 254 height 16
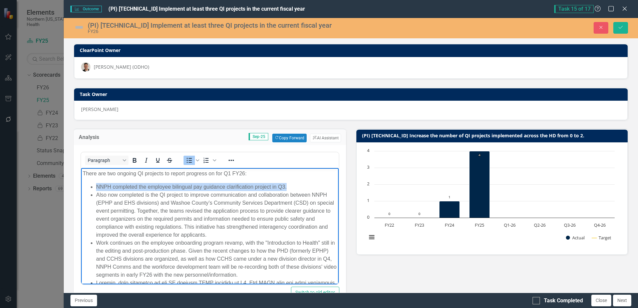
drag, startPoint x: 290, startPoint y: 188, endPoint x: 92, endPoint y: 186, distance: 197.1
click at [96, 186] on li "NNPH completed the employee bilingual pay guidance clarification project in Q3." at bounding box center [216, 187] width 240 height 8
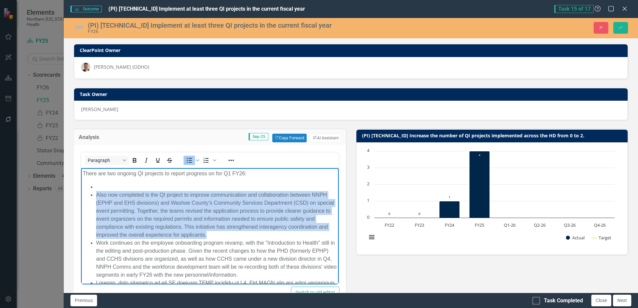
drag, startPoint x: 248, startPoint y: 234, endPoint x: 86, endPoint y: 194, distance: 167.1
click at [86, 194] on ul "Also now completed is the QI project to improve communication and collaboration…" at bounding box center [210, 279] width 254 height 192
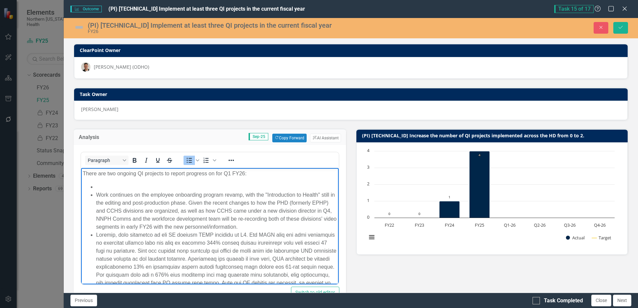
click at [106, 190] on li "Rich Text Area. Press ALT-0 for help." at bounding box center [216, 187] width 240 height 8
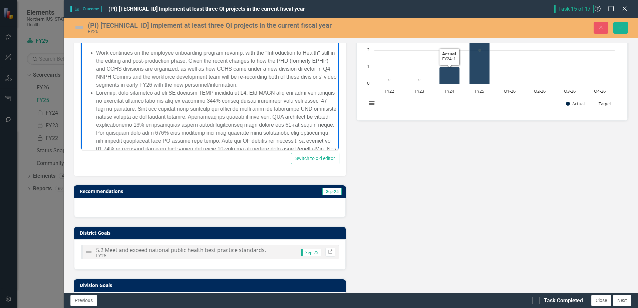
scroll to position [384, 0]
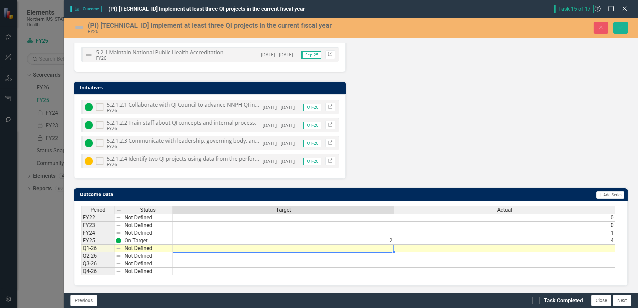
click at [379, 249] on td at bounding box center [283, 249] width 221 height 8
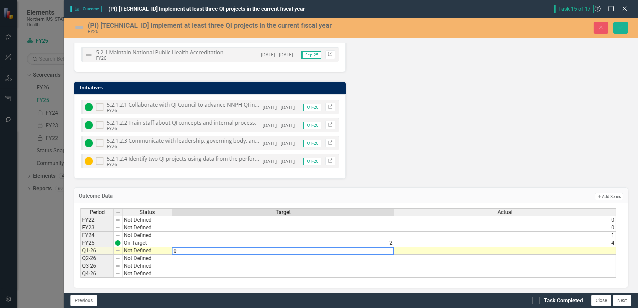
type textarea "0"
click at [377, 258] on td at bounding box center [283, 259] width 222 height 8
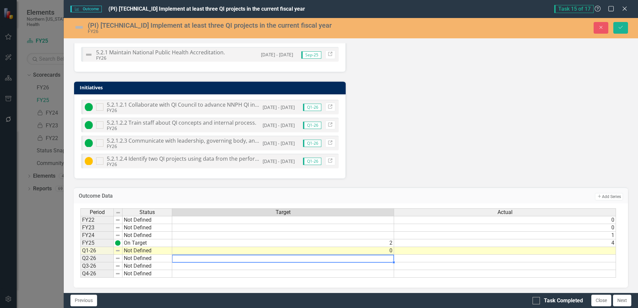
click at [377, 258] on td at bounding box center [283, 259] width 222 height 8
type textarea "0"
click at [378, 267] on td at bounding box center [283, 266] width 222 height 8
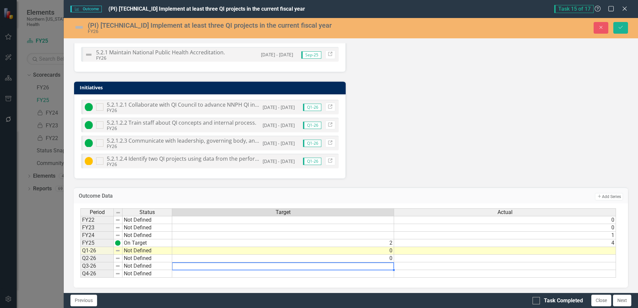
click at [378, 267] on td at bounding box center [283, 266] width 222 height 8
type textarea "1"
click at [378, 274] on td at bounding box center [283, 274] width 222 height 8
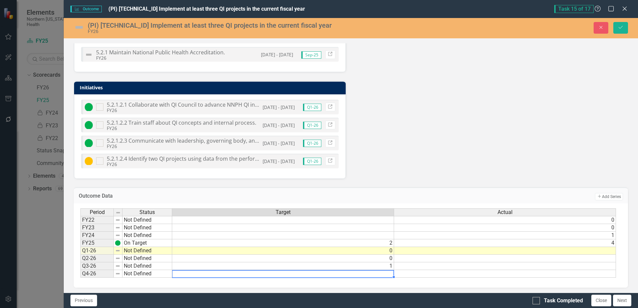
click at [378, 274] on td at bounding box center [283, 274] width 222 height 8
click at [386, 256] on td "0" at bounding box center [283, 259] width 222 height 8
type textarea "0"
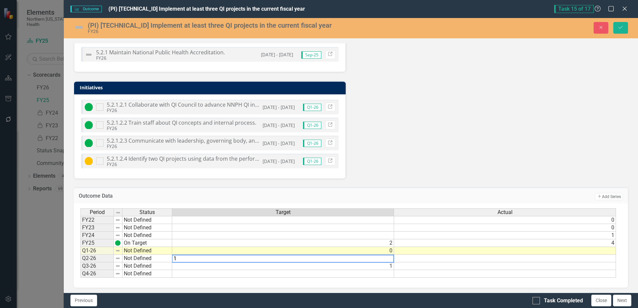
click at [383, 267] on td "1" at bounding box center [283, 266] width 222 height 8
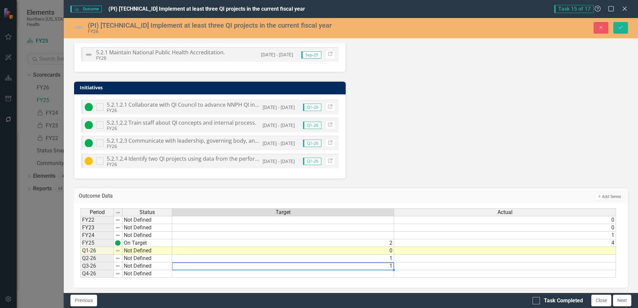
click at [383, 267] on td "1" at bounding box center [283, 266] width 222 height 8
type textarea "1"
type textarea "2"
click at [383, 272] on td at bounding box center [283, 274] width 222 height 8
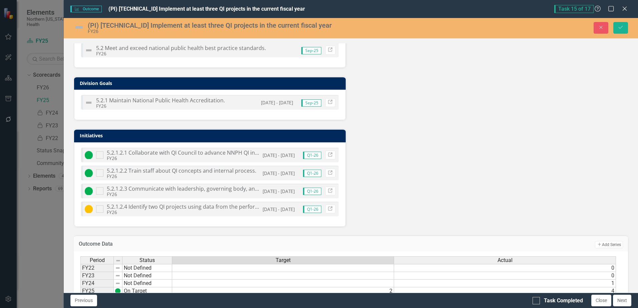
scroll to position [386, 0]
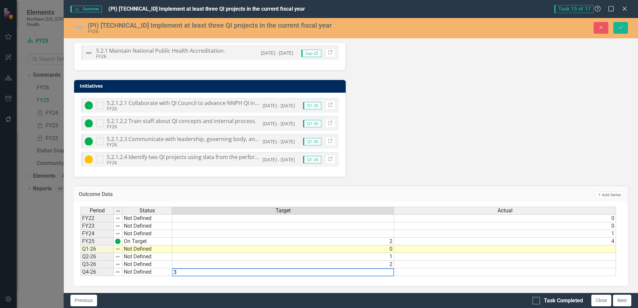
type textarea "3"
click at [506, 251] on td at bounding box center [505, 249] width 222 height 8
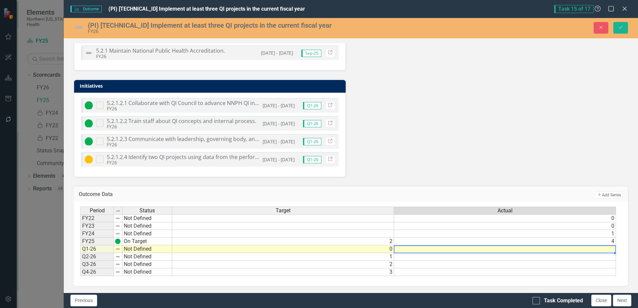
click at [506, 251] on td at bounding box center [505, 249] width 222 height 8
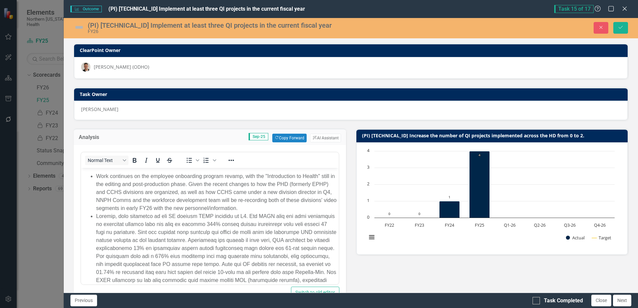
scroll to position [0, 0]
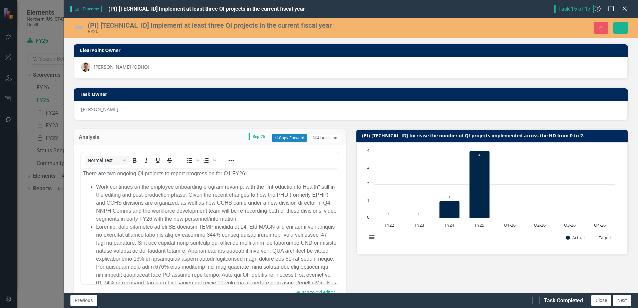
type textarea "2"
click at [320, 185] on li "Work continues on the employee onboarding program revamp, with the "Introductio…" at bounding box center [216, 203] width 240 height 40
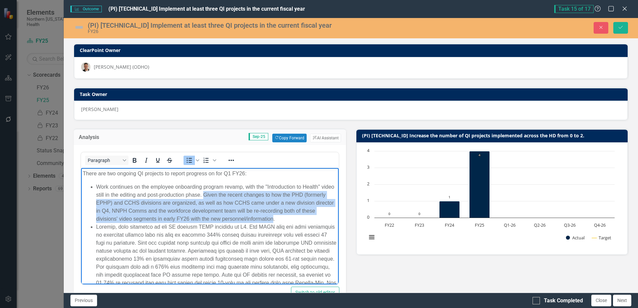
drag, startPoint x: 219, startPoint y: 194, endPoint x: 306, endPoint y: 218, distance: 90.2
click at [306, 218] on li "Work continues on the employee onboarding program revamp, with the "Introductio…" at bounding box center [216, 203] width 240 height 40
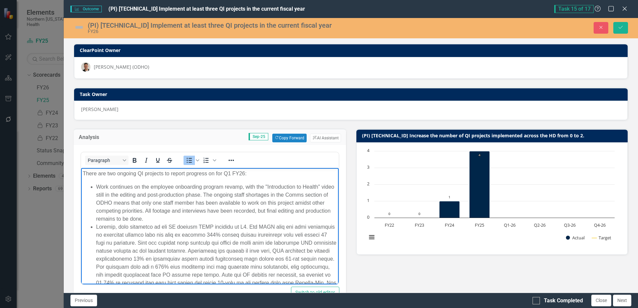
click at [117, 227] on li "Rich Text Area. Press ALT-0 for help." at bounding box center [216, 271] width 240 height 96
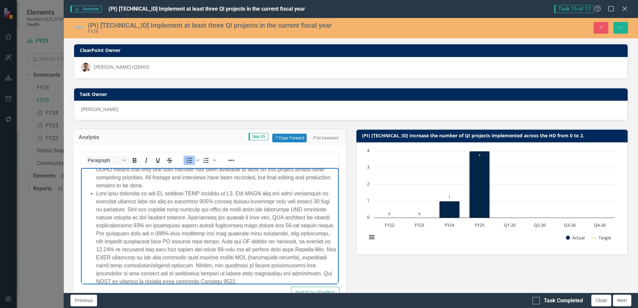
click at [241, 193] on li "Rich Text Area. Press ALT-0 for help." at bounding box center [216, 238] width 240 height 96
click at [242, 193] on li "Rich Text Area. Press ALT-0 for help." at bounding box center [216, 238] width 240 height 96
click at [238, 193] on li "Rich Text Area. Press ALT-0 for help." at bounding box center [216, 238] width 240 height 96
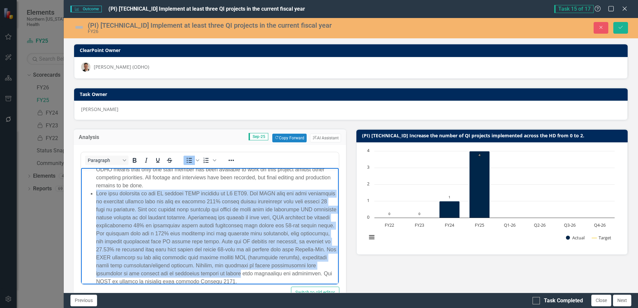
scroll to position [42, 0]
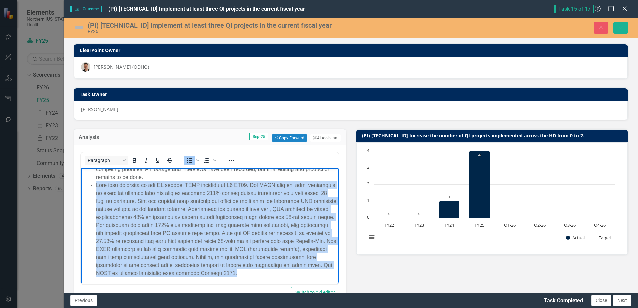
drag, startPoint x: 96, startPoint y: 192, endPoint x: 331, endPoint y: 276, distance: 249.5
click at [331, 276] on html "There are two ongoing QI projects to report progress on for Q1 FY26: Work conti…" at bounding box center [209, 205] width 257 height 158
copy li "Work also continues on the QI project AQMD launched in Q3 FY25. The AQMD team h…"
drag, startPoint x: 202, startPoint y: 208, endPoint x: 220, endPoint y: 207, distance: 18.1
click at [202, 208] on li "Rich Text Area. Press ALT-0 for help." at bounding box center [216, 229] width 240 height 96
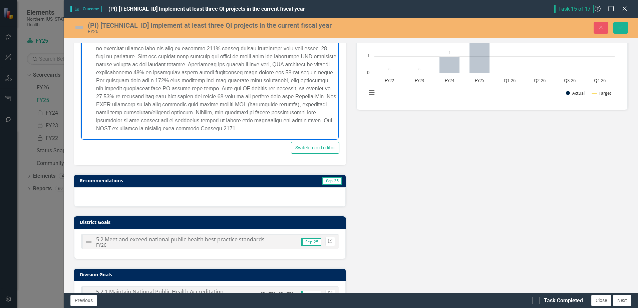
scroll to position [386, 0]
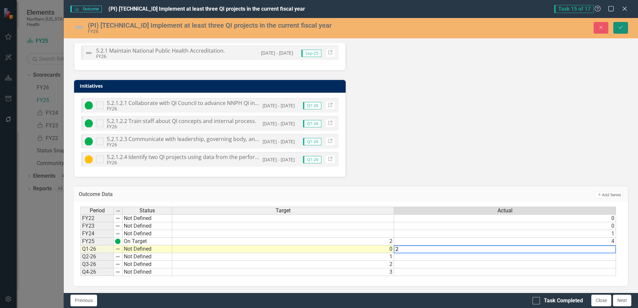
click at [618, 23] on button "Save" at bounding box center [620, 28] width 15 height 12
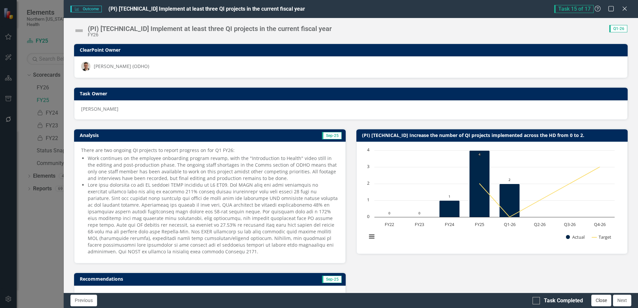
click at [603, 299] on button "Close" at bounding box center [601, 301] width 20 height 12
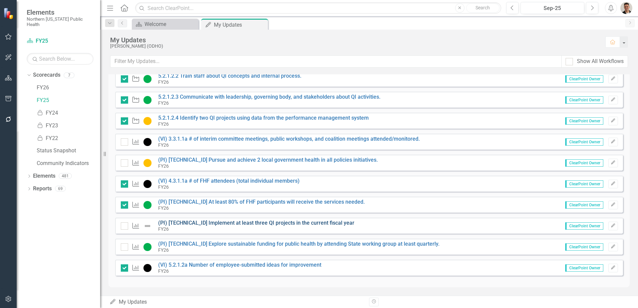
click at [216, 222] on link "(PI) [TECHNICAL_ID] Implement at least three QI projects in the current fiscal …" at bounding box center [256, 223] width 196 height 6
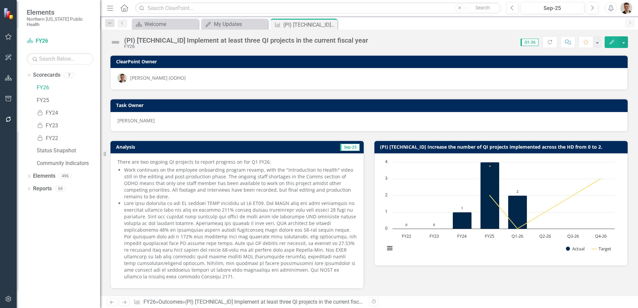
drag, startPoint x: 330, startPoint y: 25, endPoint x: 282, endPoint y: 25, distance: 48.7
click at [0, 0] on icon "Close" at bounding box center [0, 0] width 0 height 0
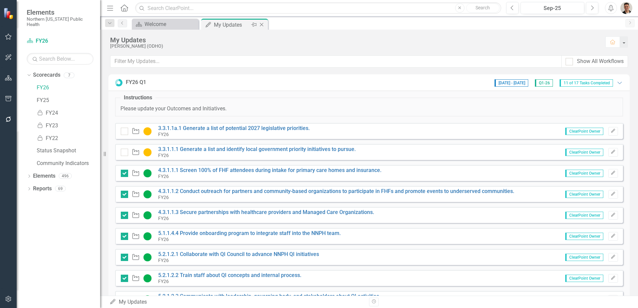
click at [263, 24] on icon "Close" at bounding box center [261, 24] width 7 height 5
